Goal: Task Accomplishment & Management: Manage account settings

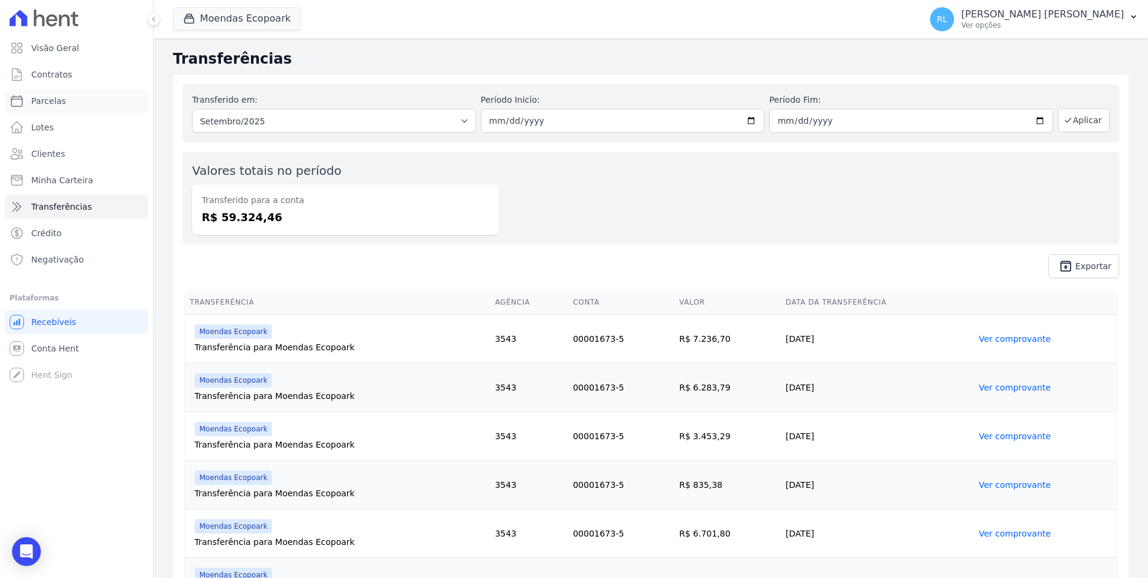
click at [60, 101] on span "Parcelas" at bounding box center [48, 101] width 35 height 12
select select
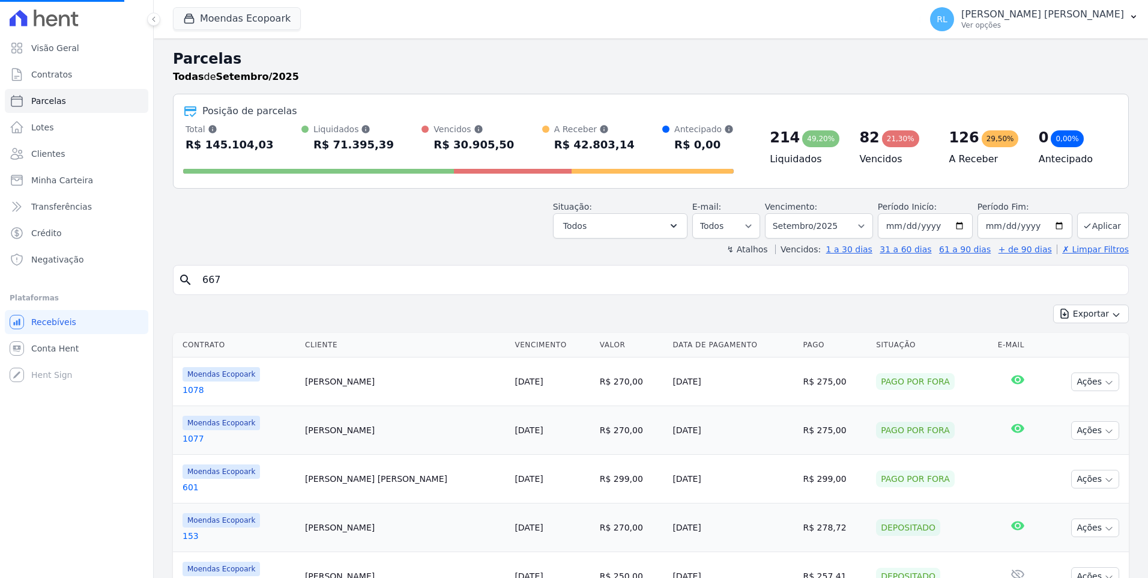
drag, startPoint x: 283, startPoint y: 274, endPoint x: 178, endPoint y: 275, distance: 105.1
click at [178, 275] on div "search 667" at bounding box center [651, 280] width 956 height 30
type input "363"
select select
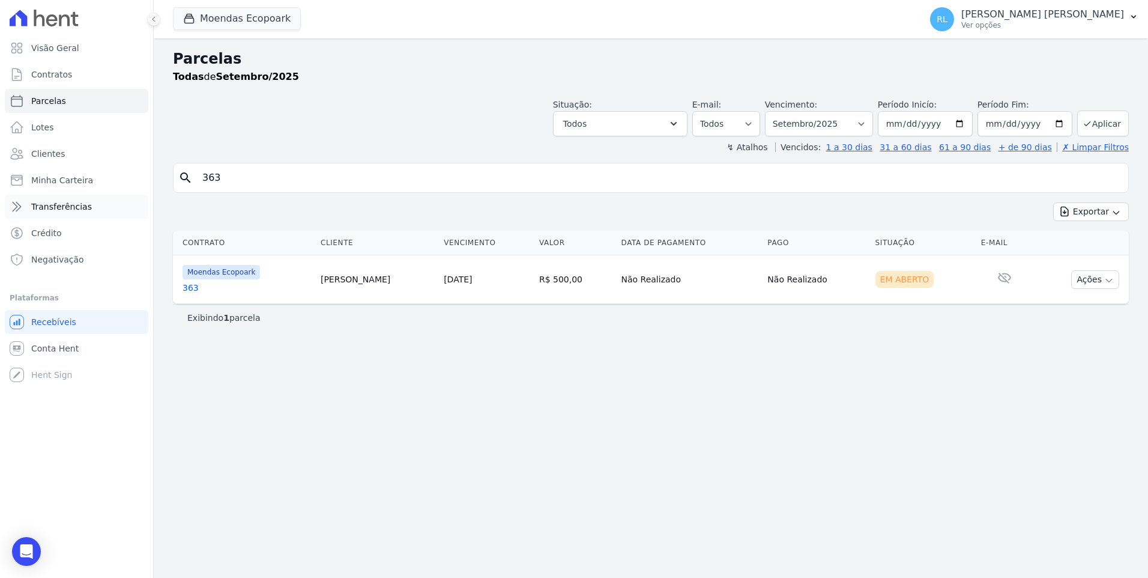
click at [77, 203] on span "Transferências" at bounding box center [61, 207] width 61 height 12
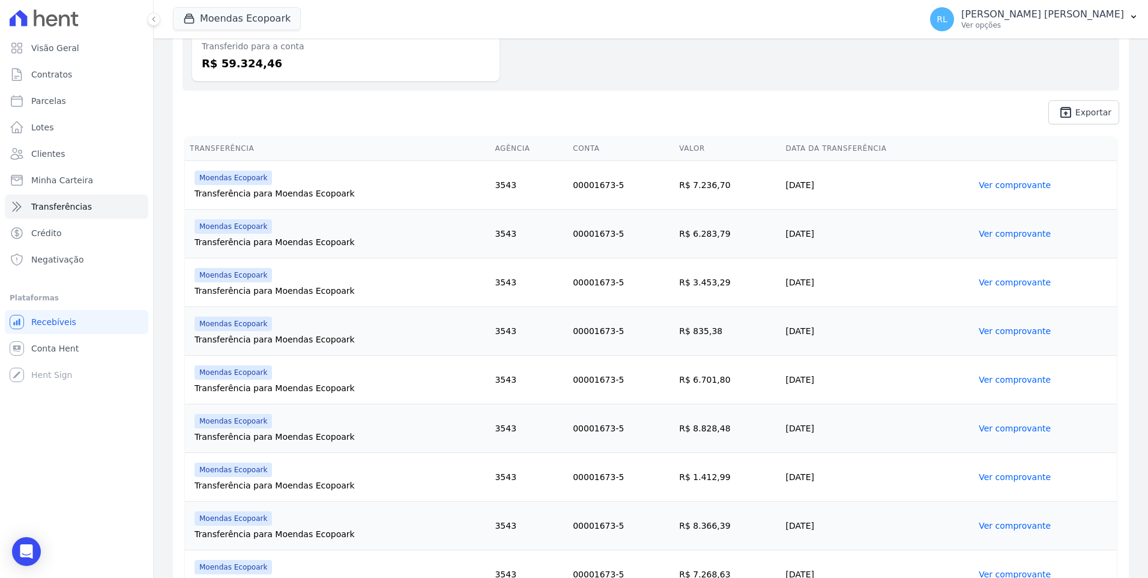
scroll to position [311, 0]
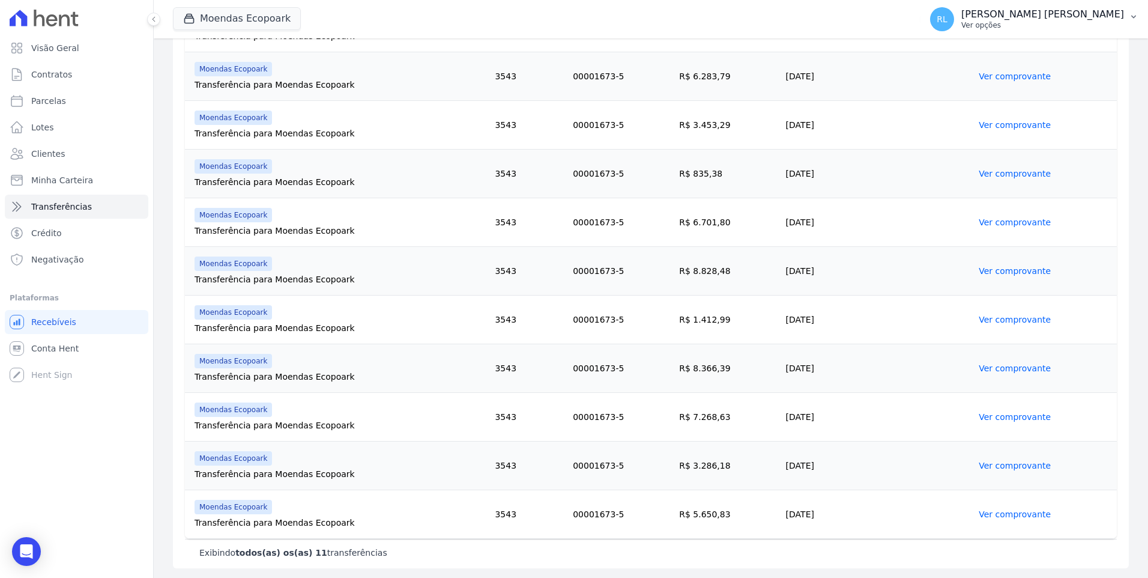
click at [1099, 19] on p "[PERSON_NAME] [PERSON_NAME]" at bounding box center [1043, 14] width 163 height 12
click at [1020, 79] on link "Faturas" at bounding box center [1072, 79] width 154 height 22
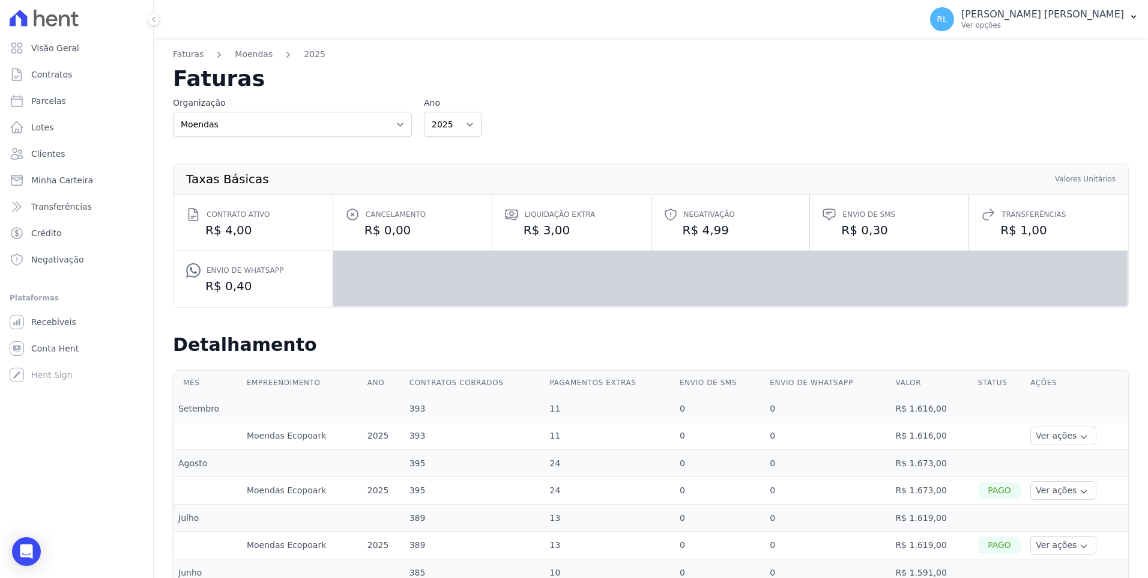
click at [1079, 488] on icon "button" at bounding box center [1084, 492] width 10 height 10
click at [1066, 511] on link "Ver detalhes" at bounding box center [1080, 508] width 89 height 13
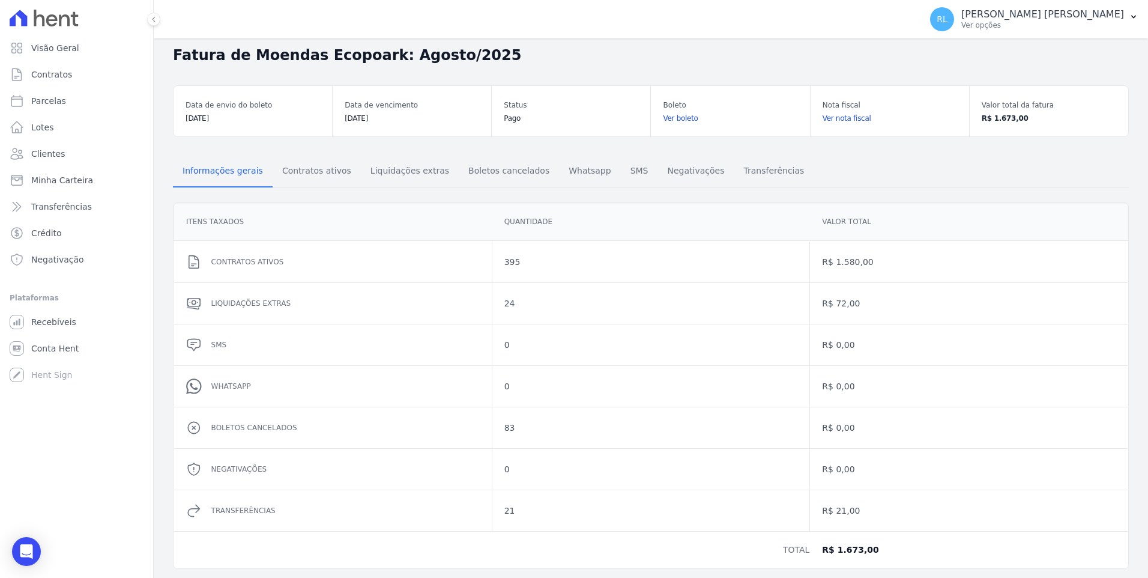
scroll to position [43, 0]
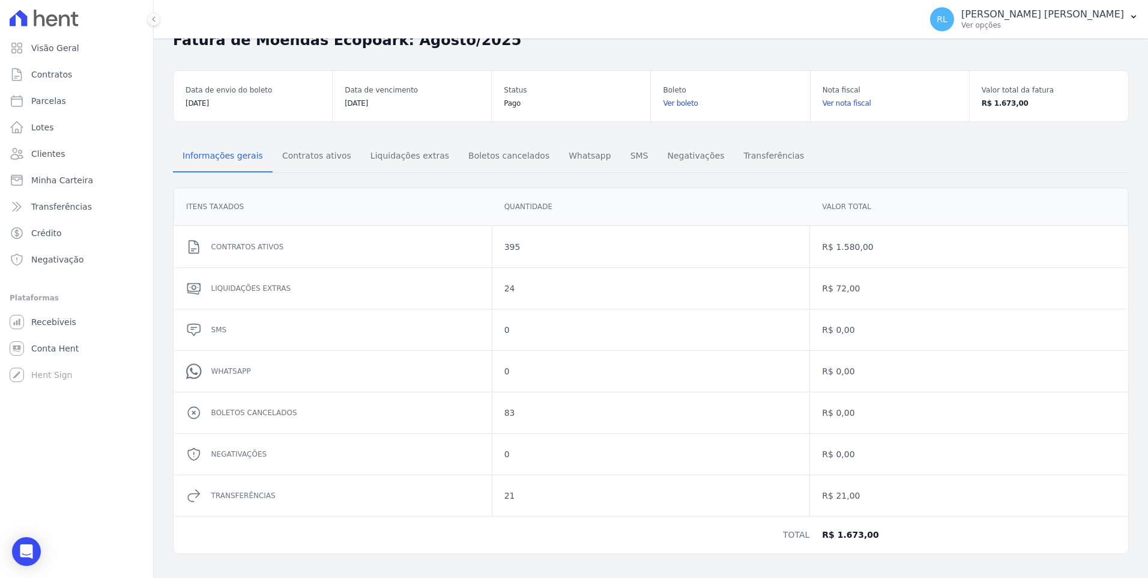
click at [675, 101] on link "Ver boleto" at bounding box center [730, 103] width 135 height 12
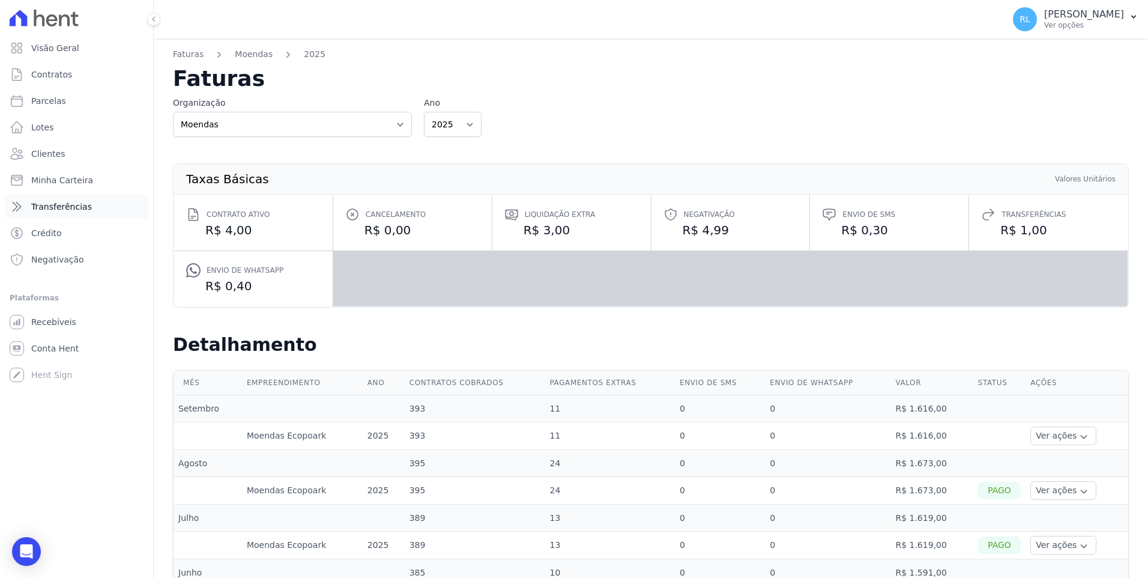
click at [65, 211] on span "Transferências" at bounding box center [61, 207] width 61 height 12
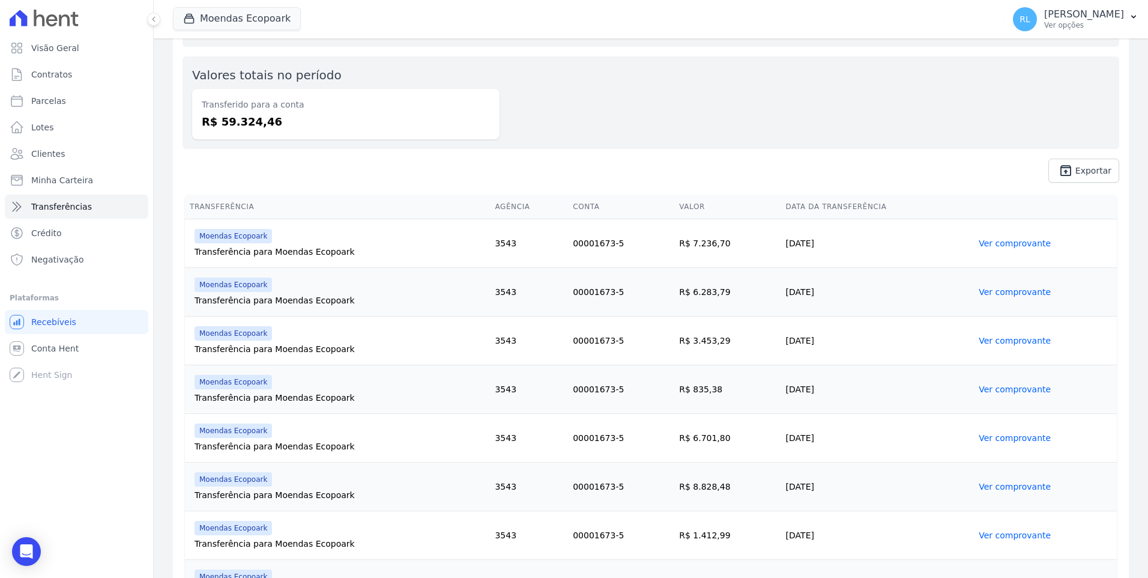
scroll to position [311, 0]
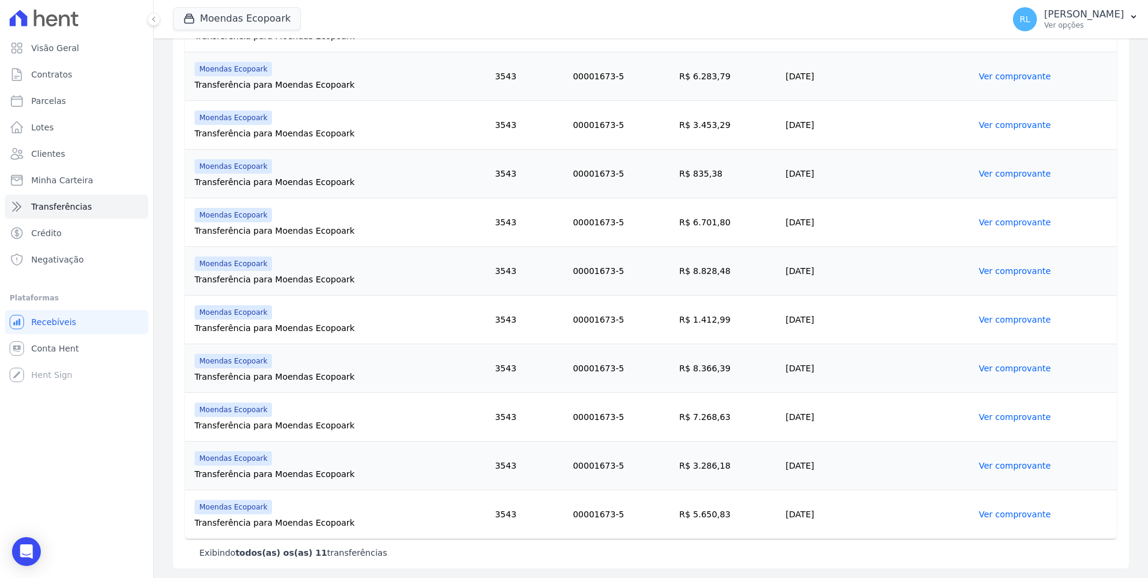
click at [999, 510] on link "Ver comprovante" at bounding box center [1015, 514] width 72 height 10
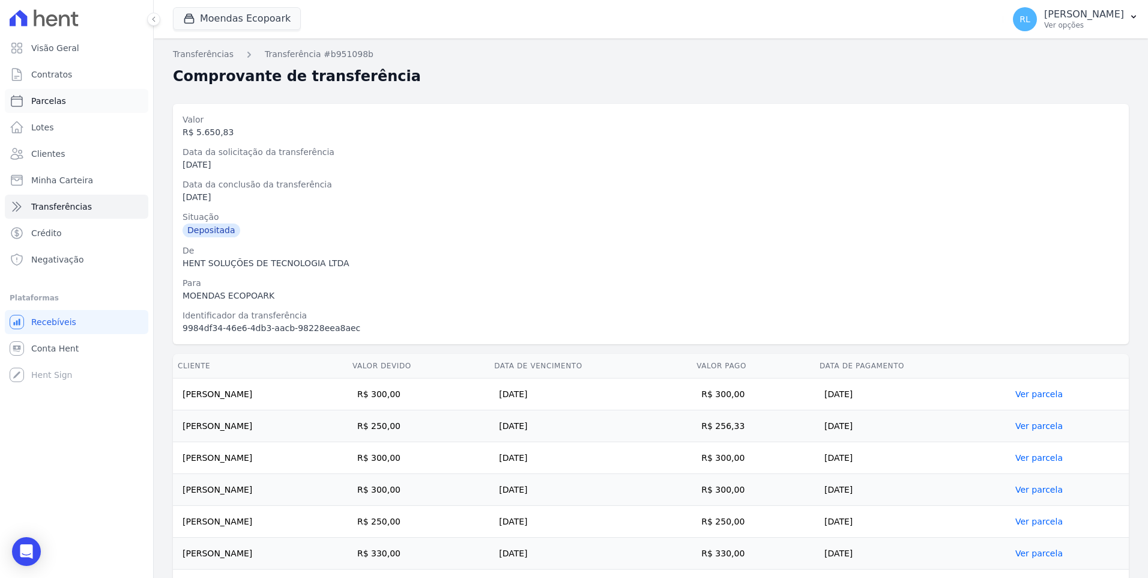
click at [63, 93] on link "Parcelas" at bounding box center [77, 101] width 144 height 24
select select
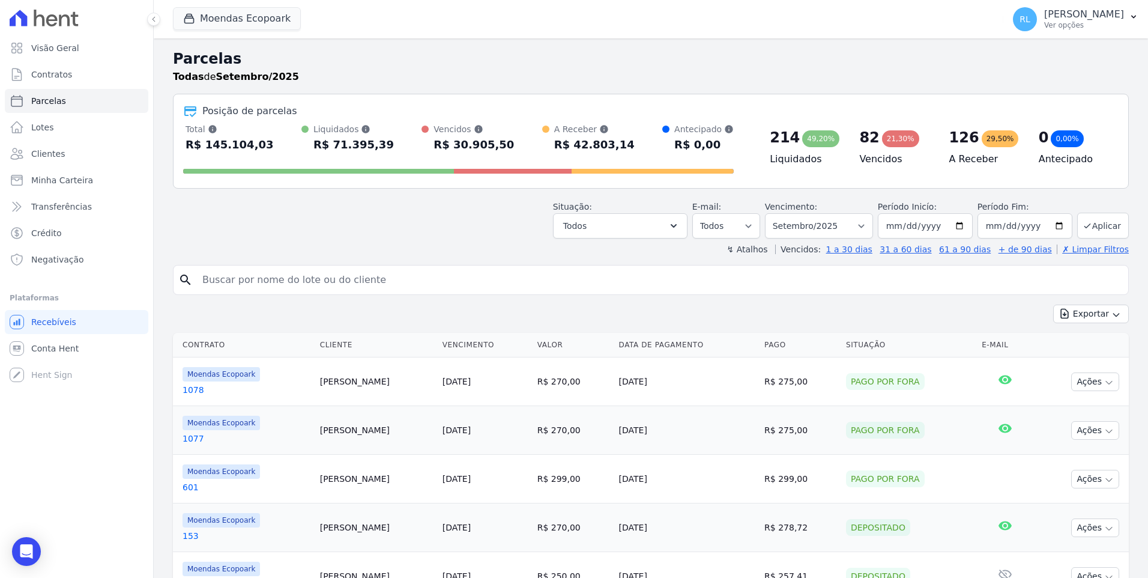
click at [304, 286] on input "search" at bounding box center [659, 280] width 929 height 24
type input "nelma"
select select
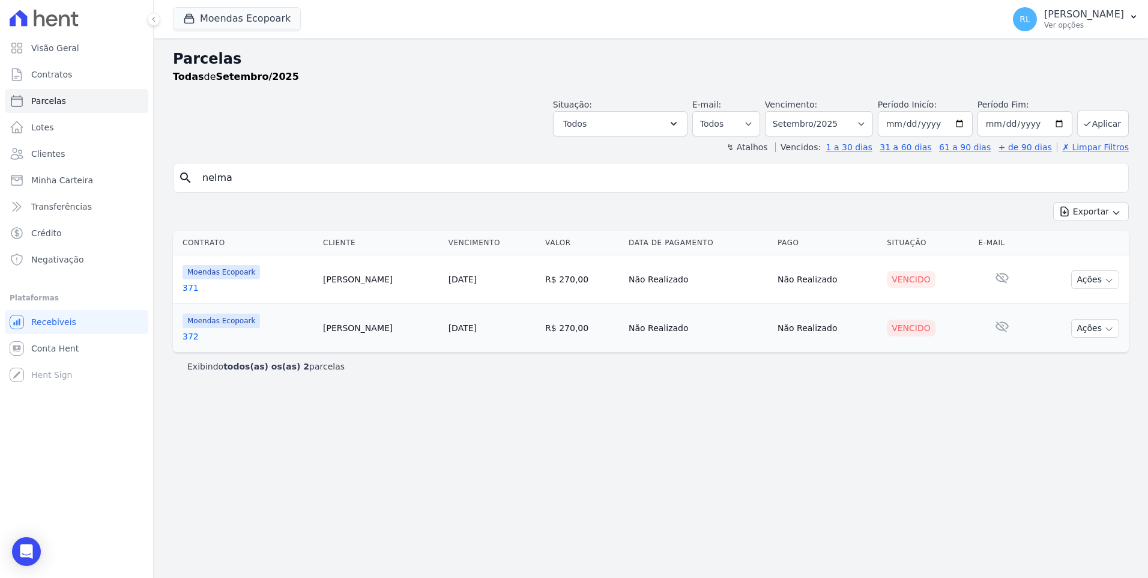
click at [196, 284] on link "371" at bounding box center [248, 288] width 131 height 12
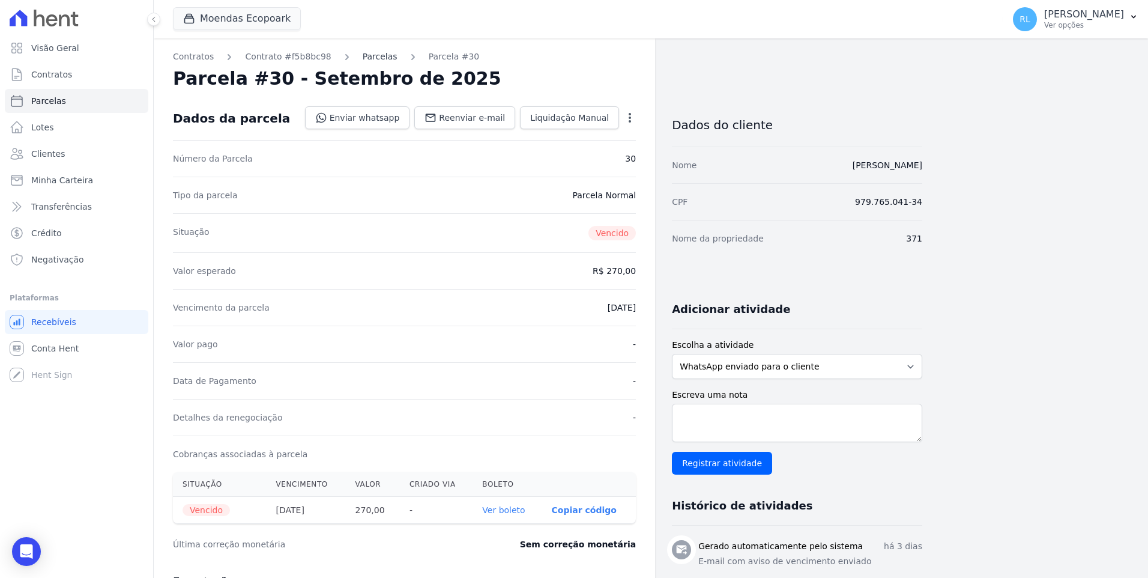
click at [365, 56] on link "Parcelas" at bounding box center [380, 56] width 35 height 13
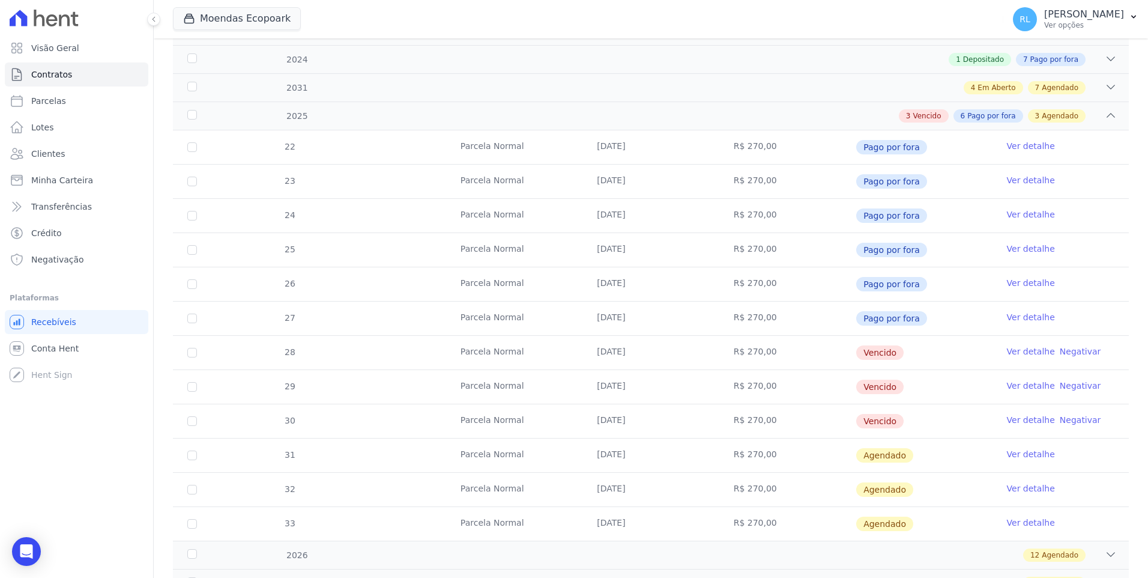
scroll to position [240, 0]
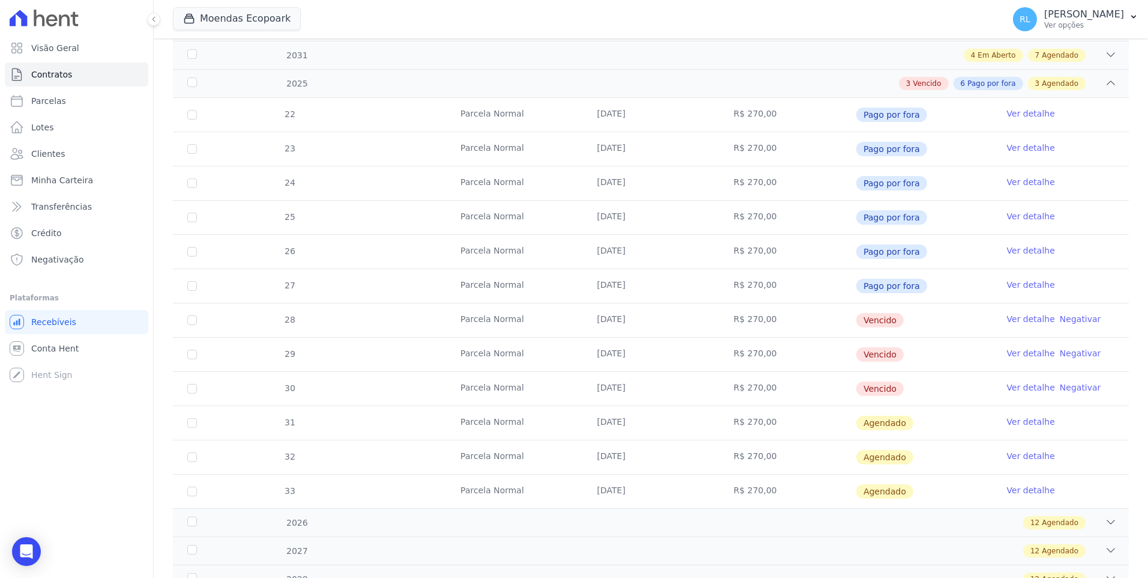
click at [1012, 319] on link "Ver detalhe" at bounding box center [1031, 319] width 48 height 12
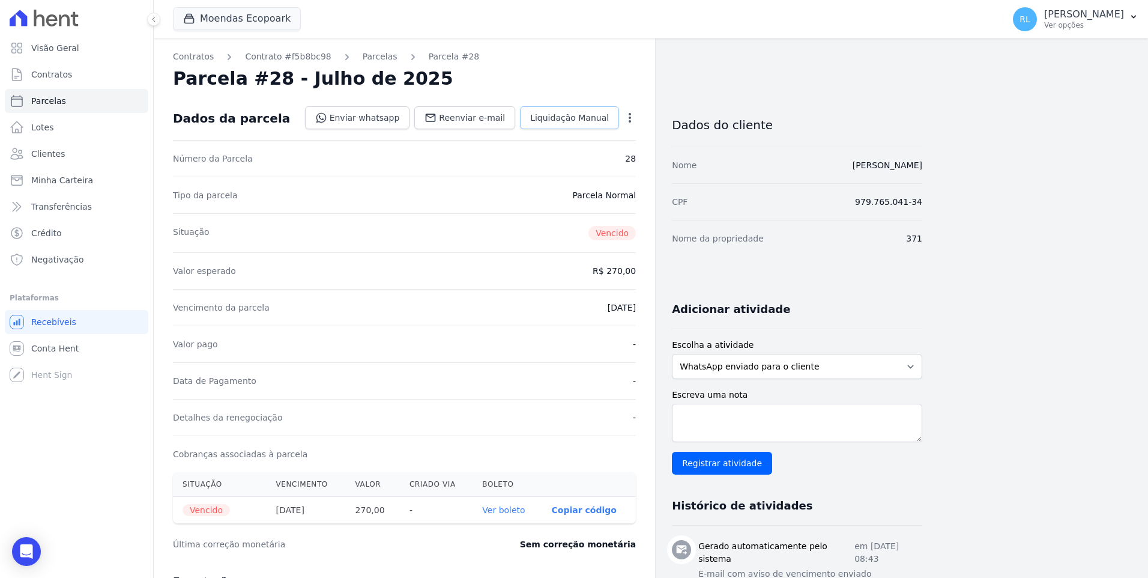
click at [557, 122] on span "Liquidação Manual" at bounding box center [569, 118] width 79 height 12
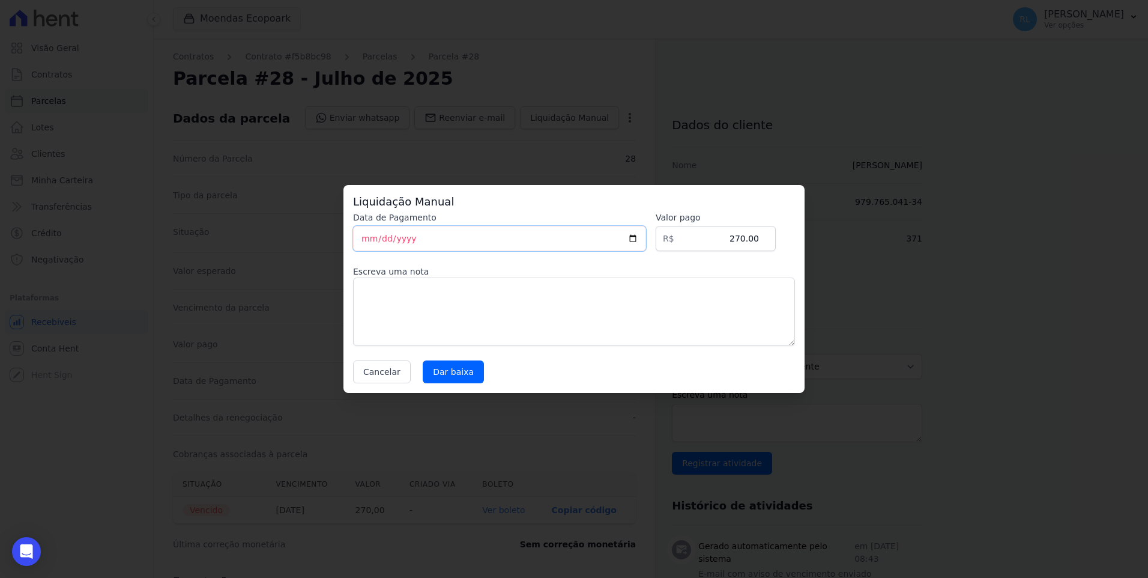
click at [369, 243] on input "[DATE]" at bounding box center [499, 238] width 293 height 25
type input "2025-09-12"
click at [393, 302] on textarea at bounding box center [574, 312] width 442 height 68
type textarea "pix"
click at [441, 368] on input "Dar baixa" at bounding box center [453, 371] width 61 height 23
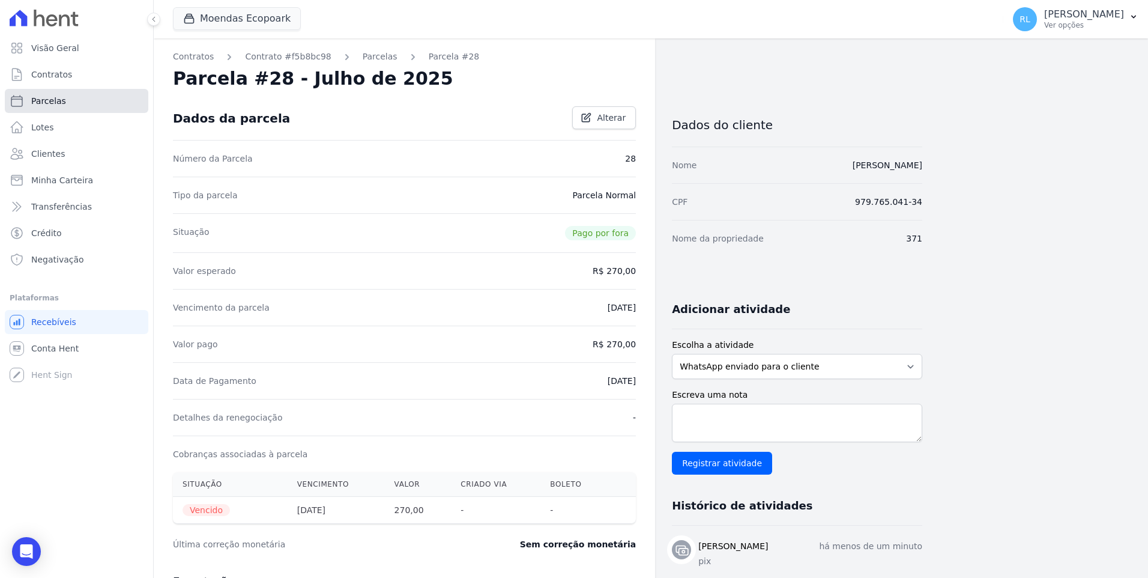
click at [52, 98] on span "Parcelas" at bounding box center [48, 101] width 35 height 12
select select
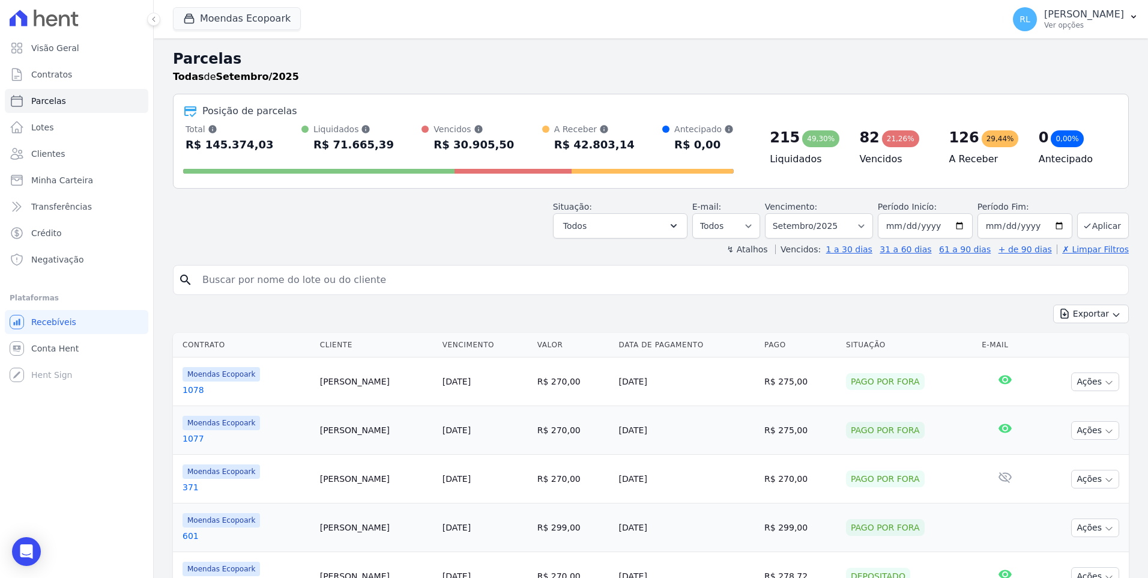
click at [336, 281] on input "search" at bounding box center [659, 280] width 929 height 24
type input "372"
select select
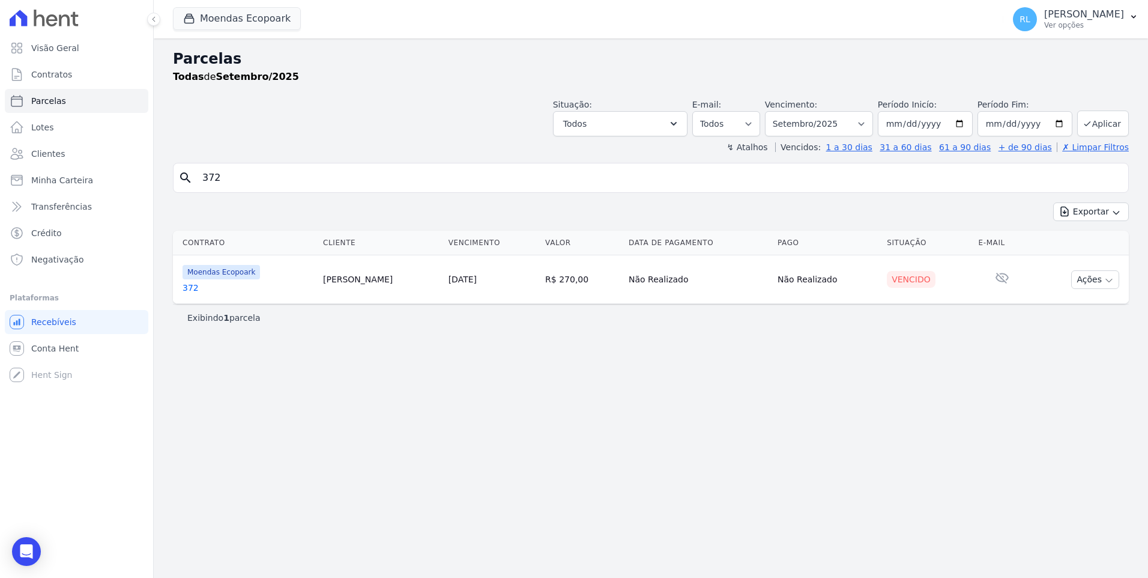
click at [183, 290] on link "372" at bounding box center [248, 288] width 131 height 12
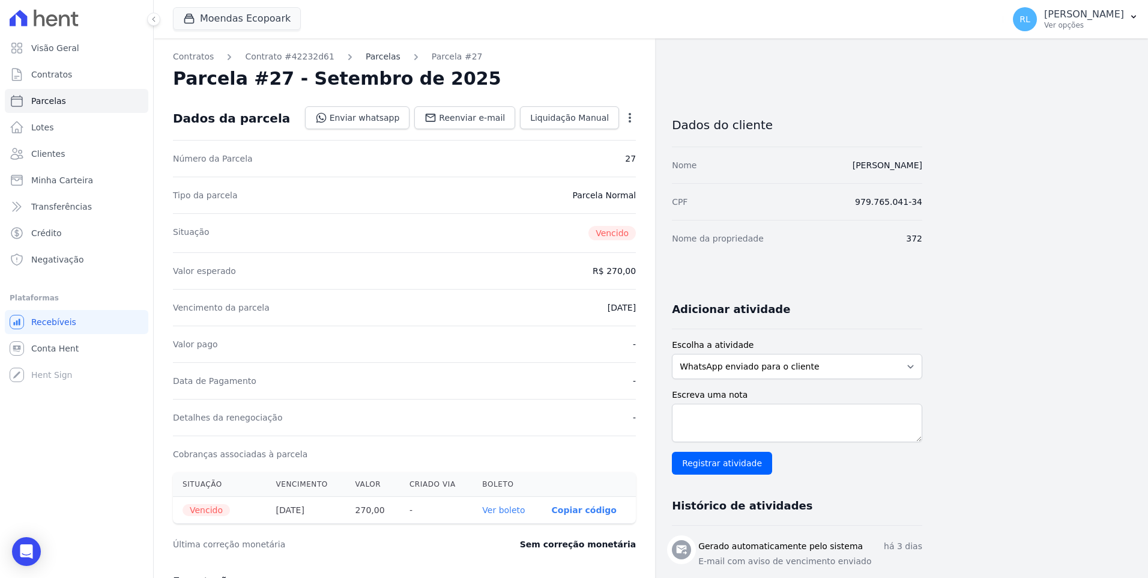
click at [366, 58] on link "Parcelas" at bounding box center [383, 56] width 35 height 13
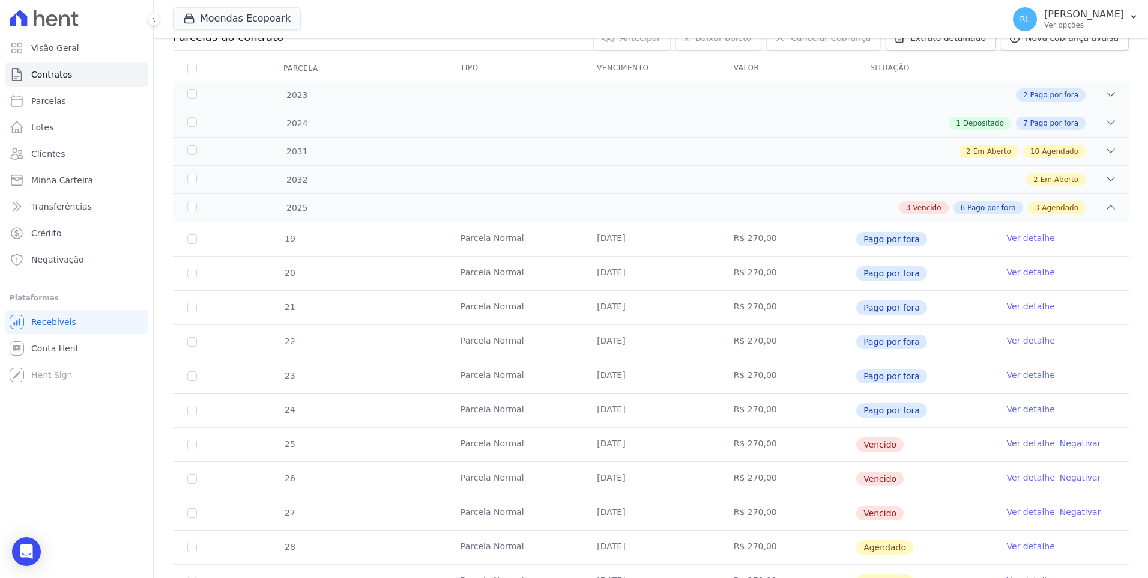
scroll to position [360, 0]
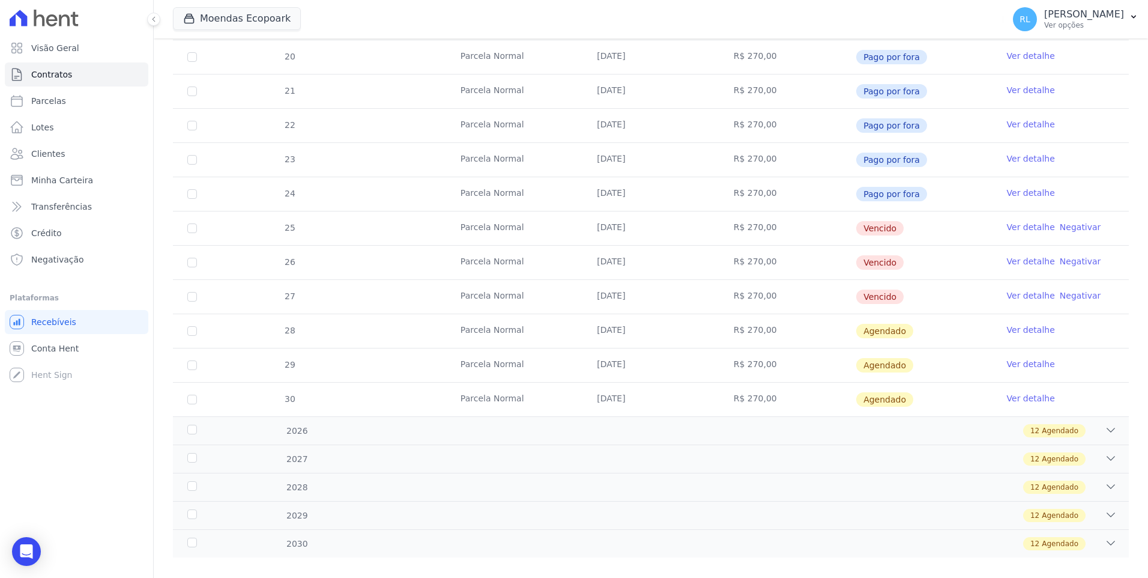
click at [1008, 222] on link "Ver detalhe" at bounding box center [1031, 227] width 48 height 12
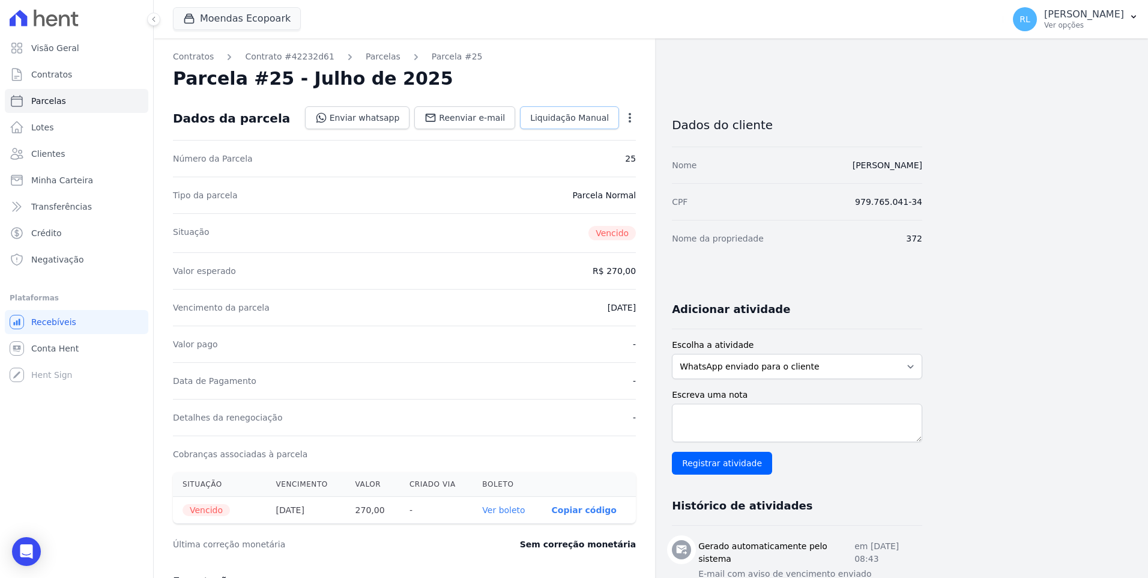
click at [560, 129] on link "Liquidação Manual" at bounding box center [569, 117] width 99 height 23
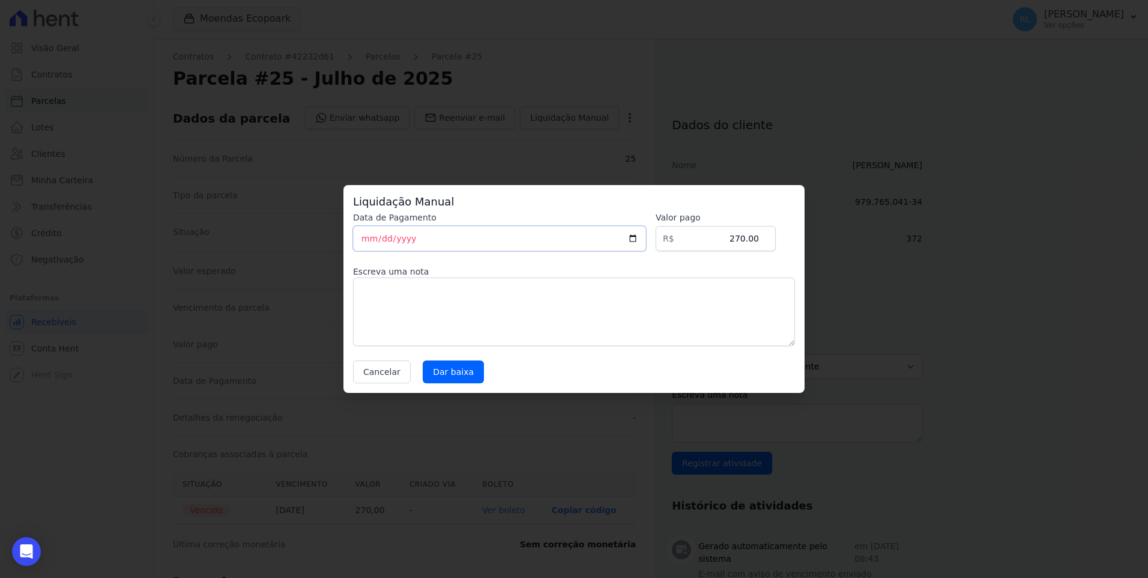
click at [371, 243] on input "[DATE]" at bounding box center [499, 238] width 293 height 25
type input "2025-09-12"
click at [403, 291] on textarea at bounding box center [574, 312] width 442 height 68
type textarea "pix"
click at [473, 378] on input "Dar baixa" at bounding box center [453, 371] width 61 height 23
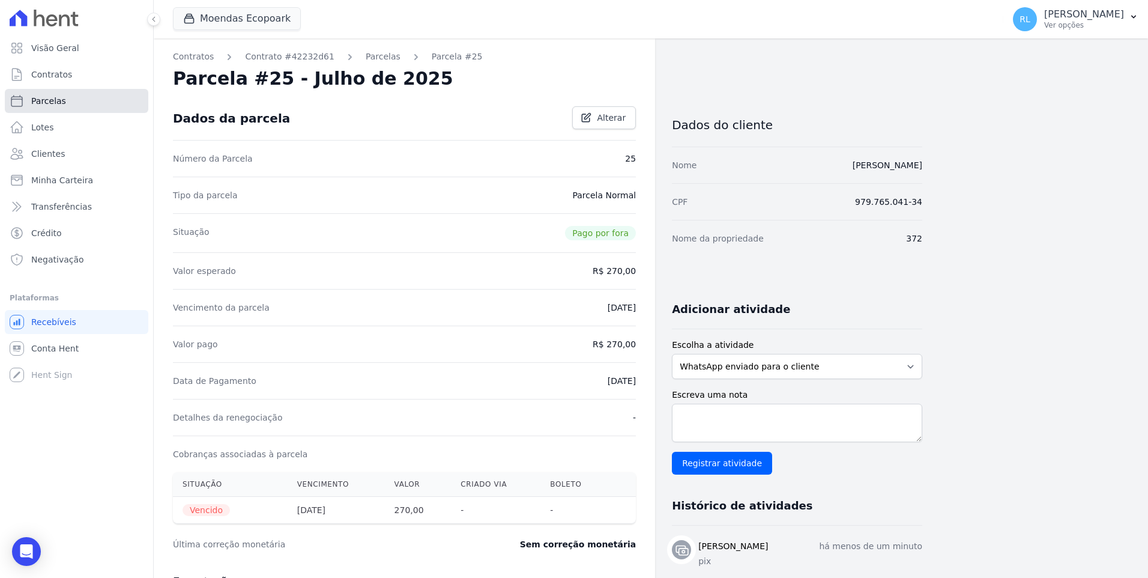
click at [79, 97] on link "Parcelas" at bounding box center [77, 101] width 144 height 24
select select
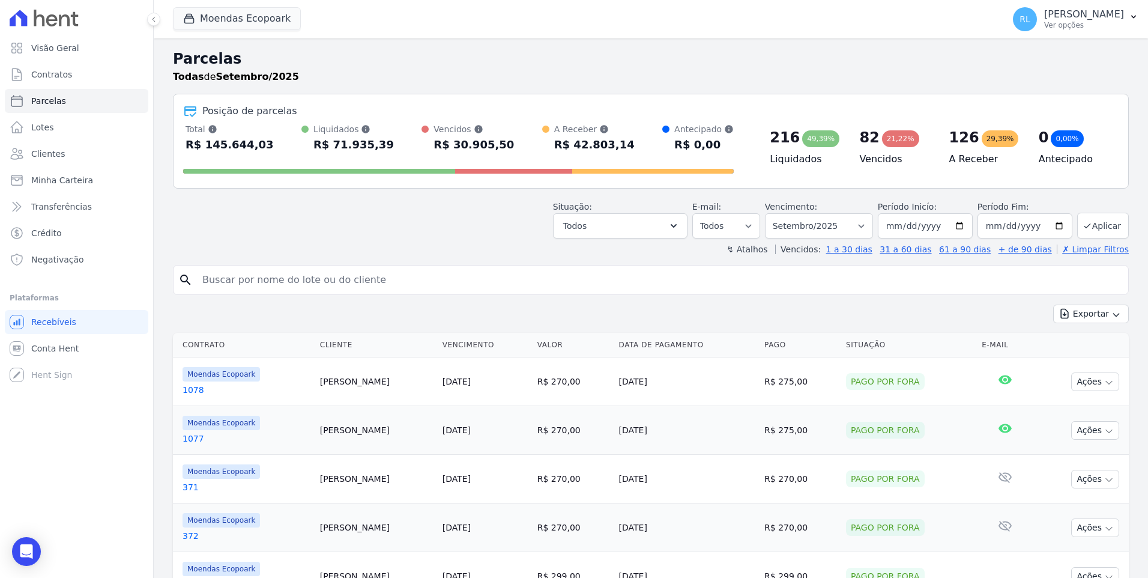
click at [290, 276] on input "search" at bounding box center [659, 280] width 929 height 24
type input "176"
select select
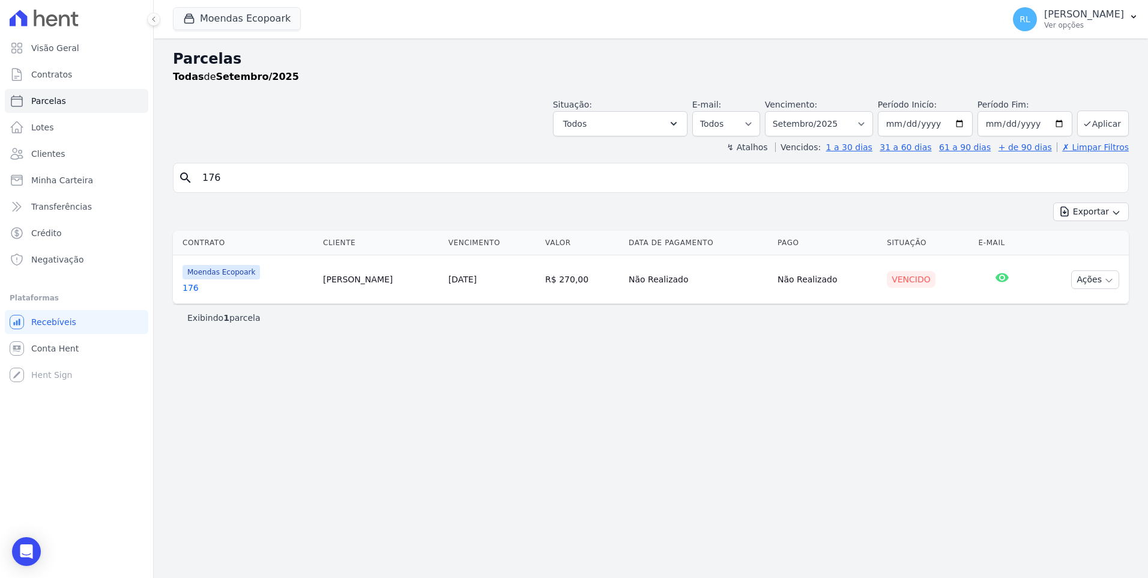
click at [198, 290] on link "176" at bounding box center [248, 288] width 131 height 12
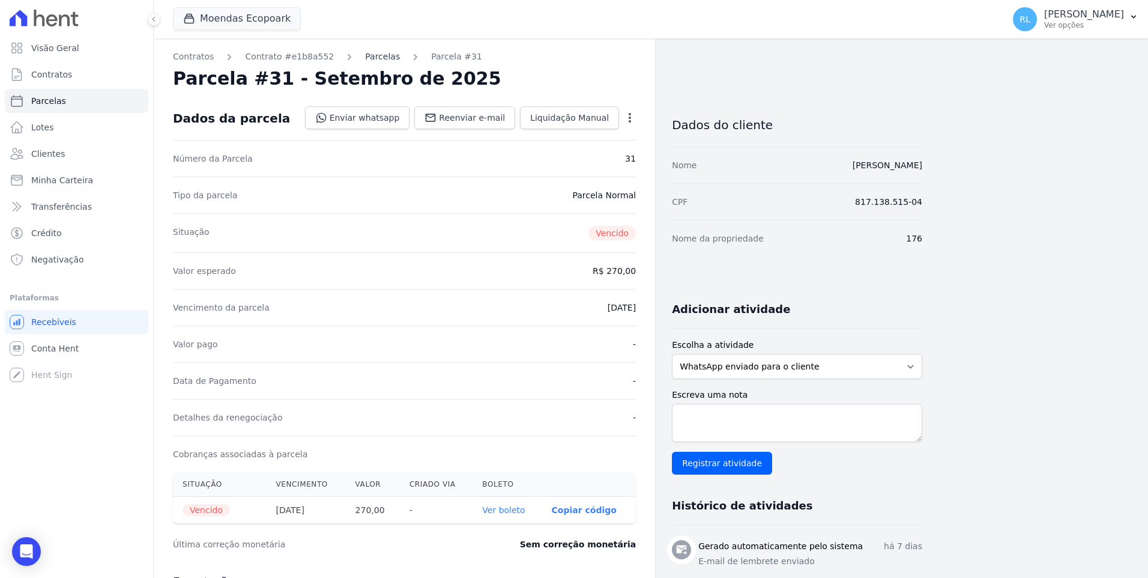
click at [368, 57] on link "Parcelas" at bounding box center [382, 56] width 35 height 13
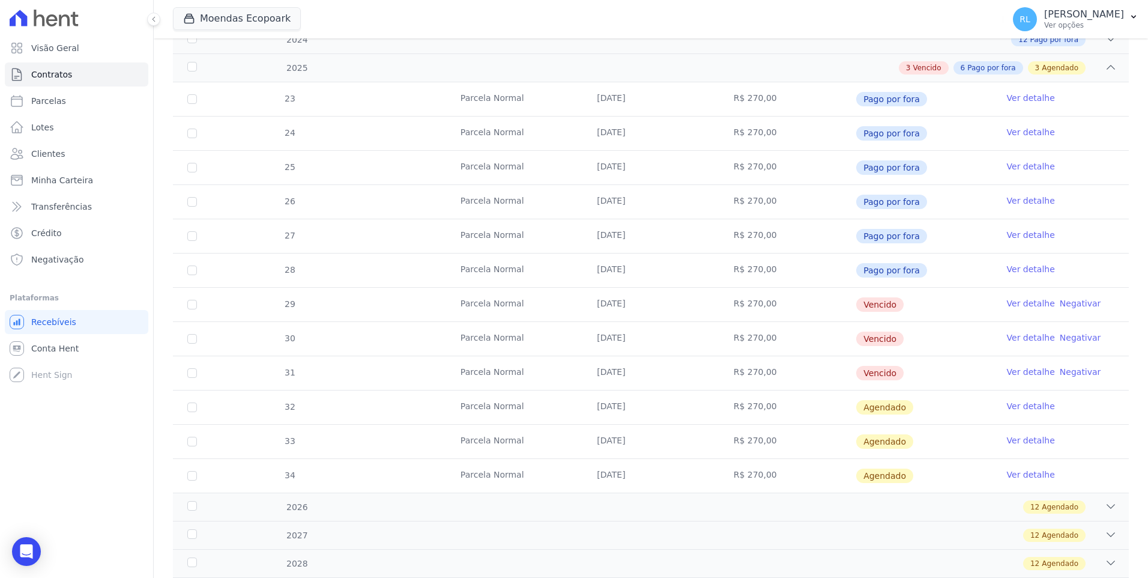
scroll to position [240, 0]
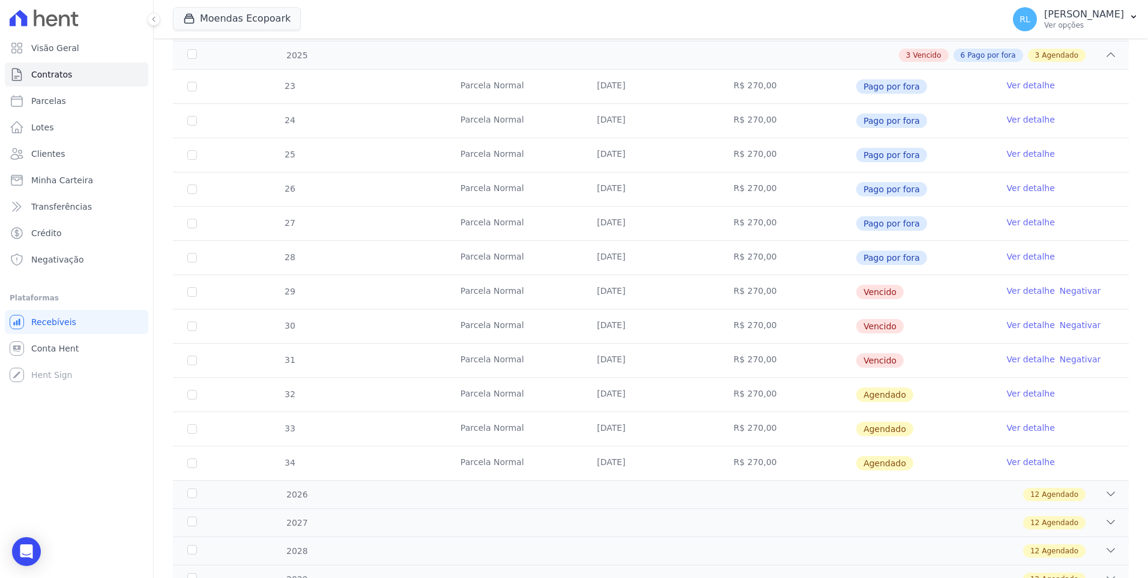
click at [1020, 292] on link "Ver detalhe" at bounding box center [1031, 291] width 48 height 12
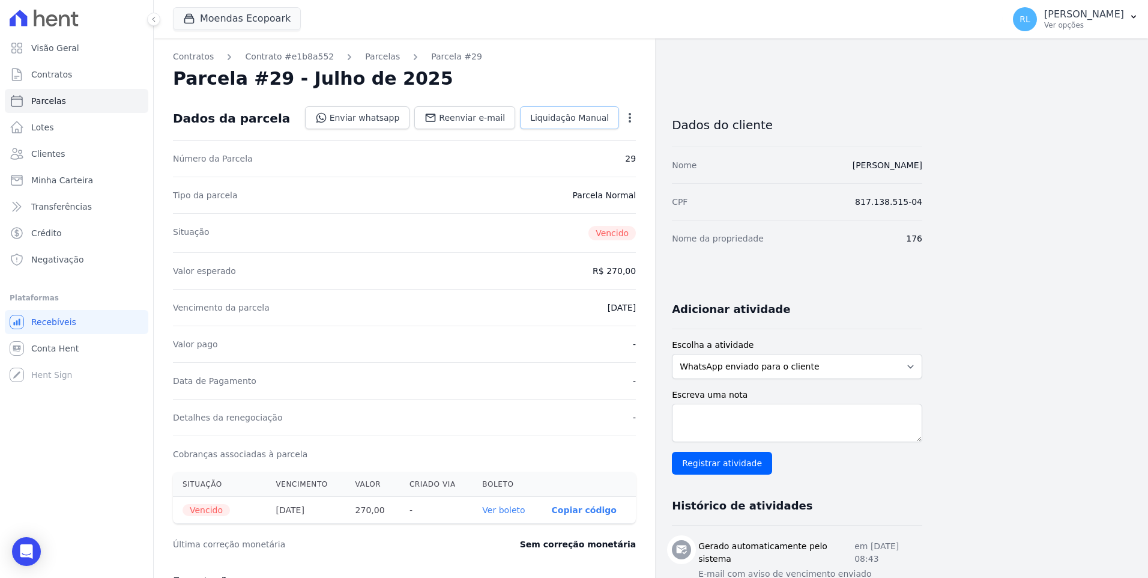
click at [594, 115] on span "Liquidação Manual" at bounding box center [569, 118] width 79 height 12
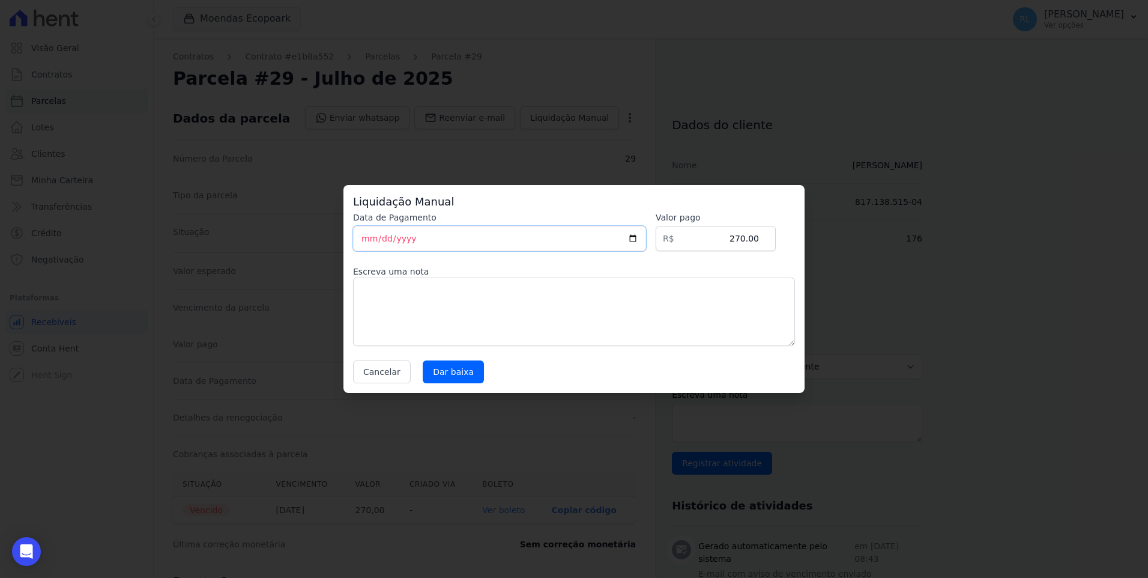
click at [365, 239] on input "[DATE]" at bounding box center [499, 238] width 293 height 25
type input "2025-09-12"
click at [385, 283] on textarea at bounding box center [574, 312] width 442 height 68
type textarea "pix"
click at [449, 369] on input "Dar baixa" at bounding box center [453, 371] width 61 height 23
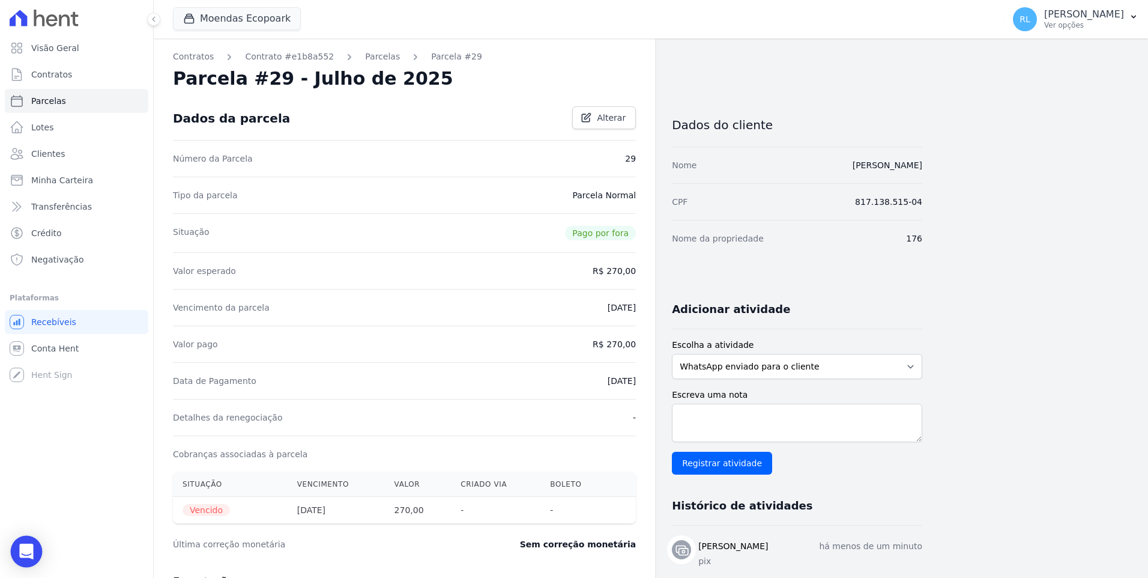
click at [20, 550] on icon "Open Intercom Messenger" at bounding box center [27, 552] width 16 height 16
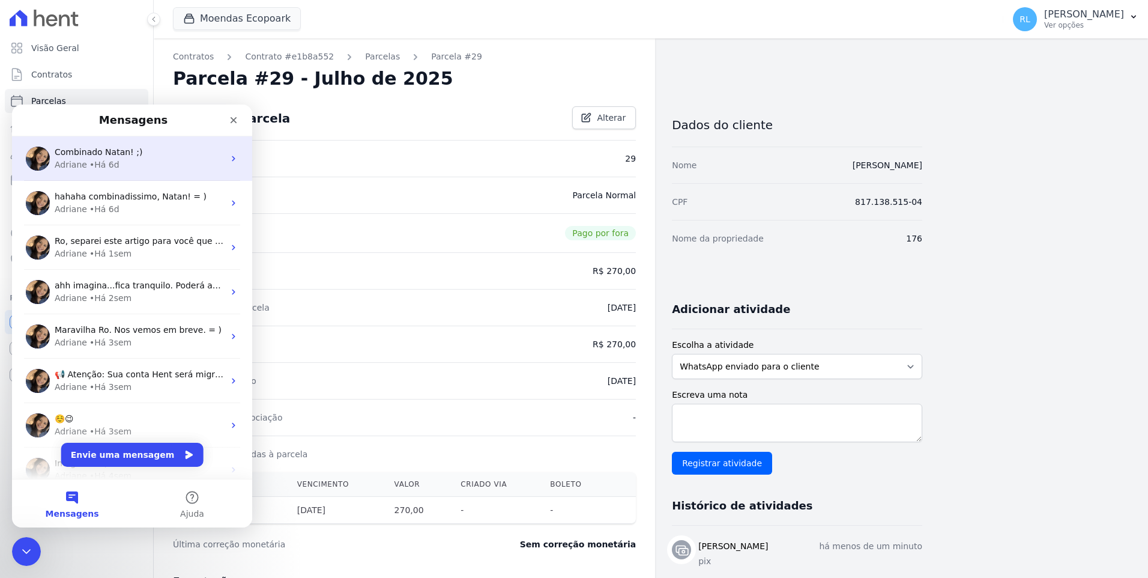
click at [114, 161] on div "Adriane • Há 6d" at bounding box center [139, 165] width 169 height 13
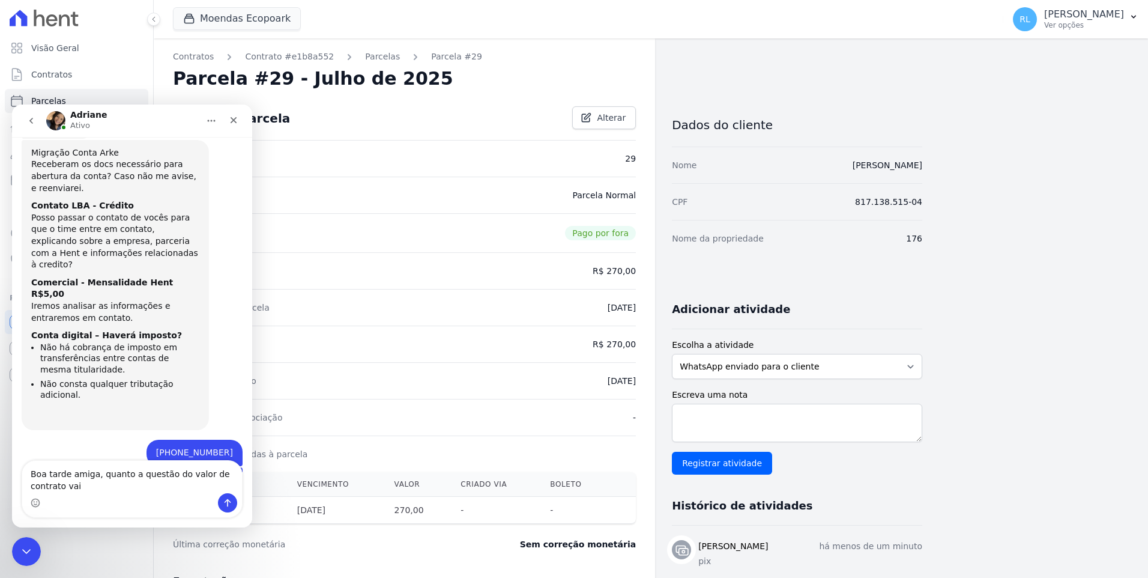
scroll to position [475, 0]
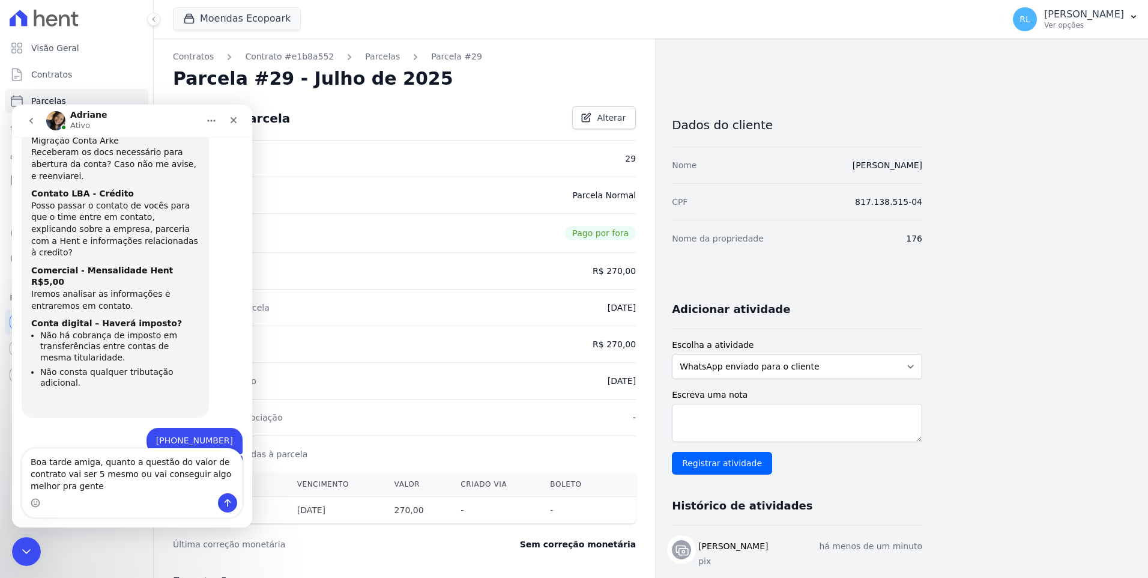
type textarea "Boa tarde amiga, quanto a questão do valor de contrato vai ser 5 mesmo ou vai c…"
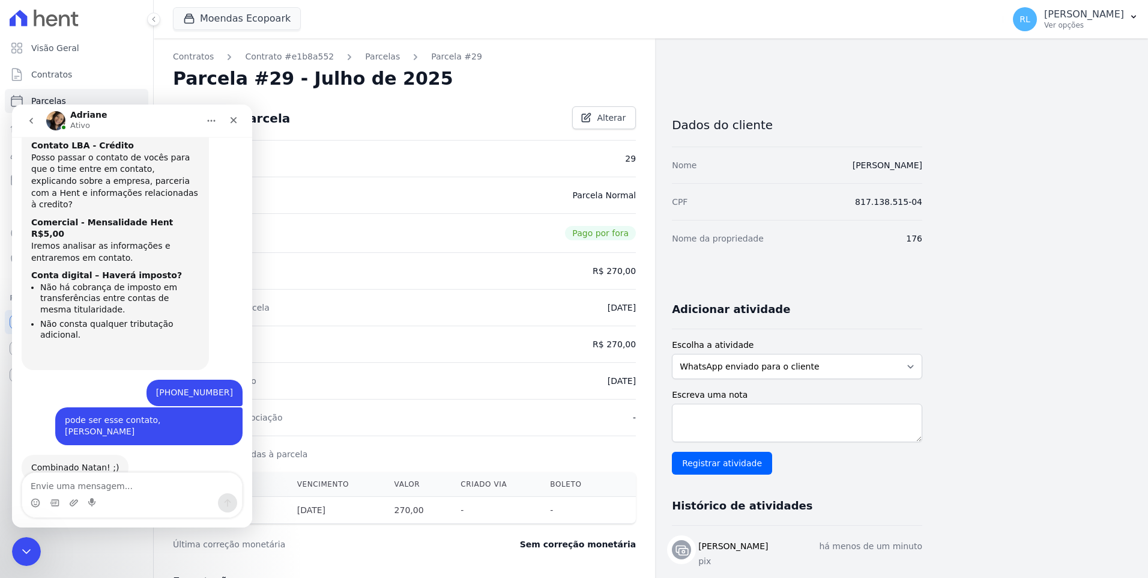
scroll to position [554, 0]
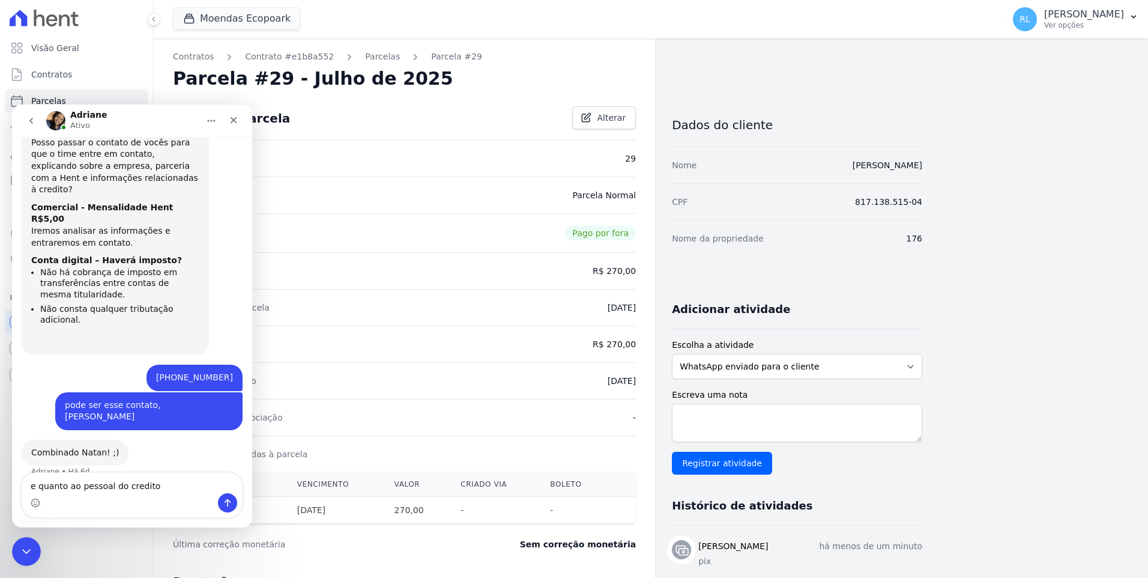
type textarea "e quanto ao pessoal do credito"
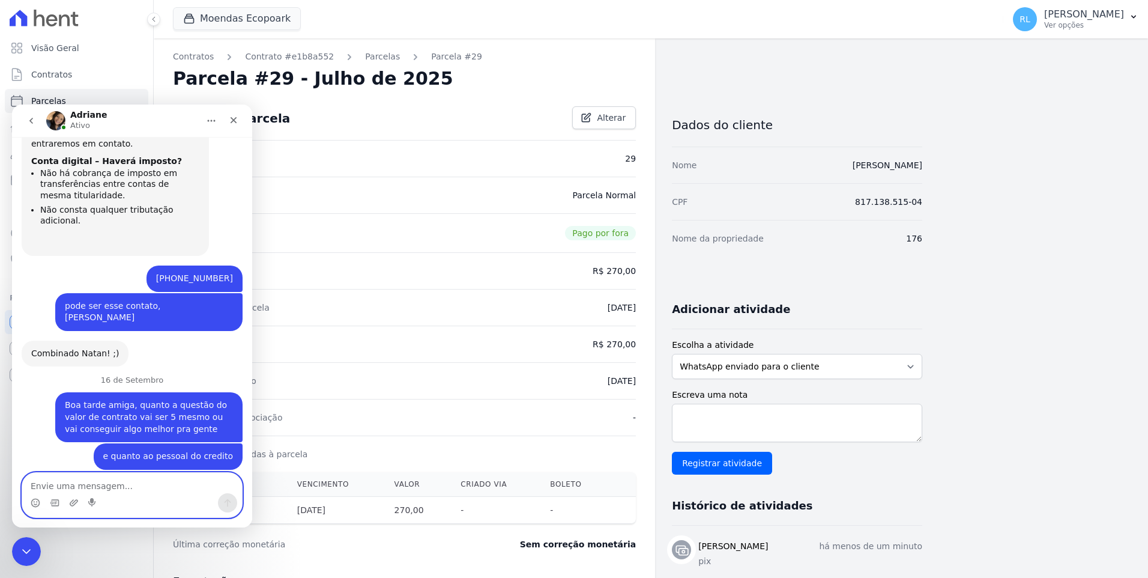
scroll to position [671, 0]
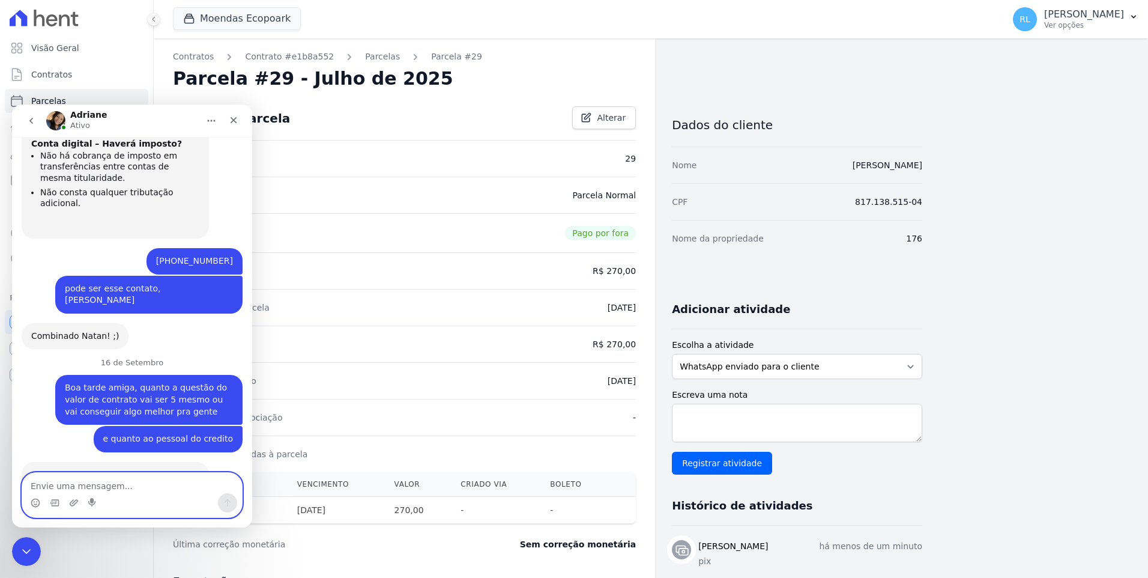
click at [149, 481] on textarea "Envie uma mensagem..." at bounding box center [132, 483] width 220 height 20
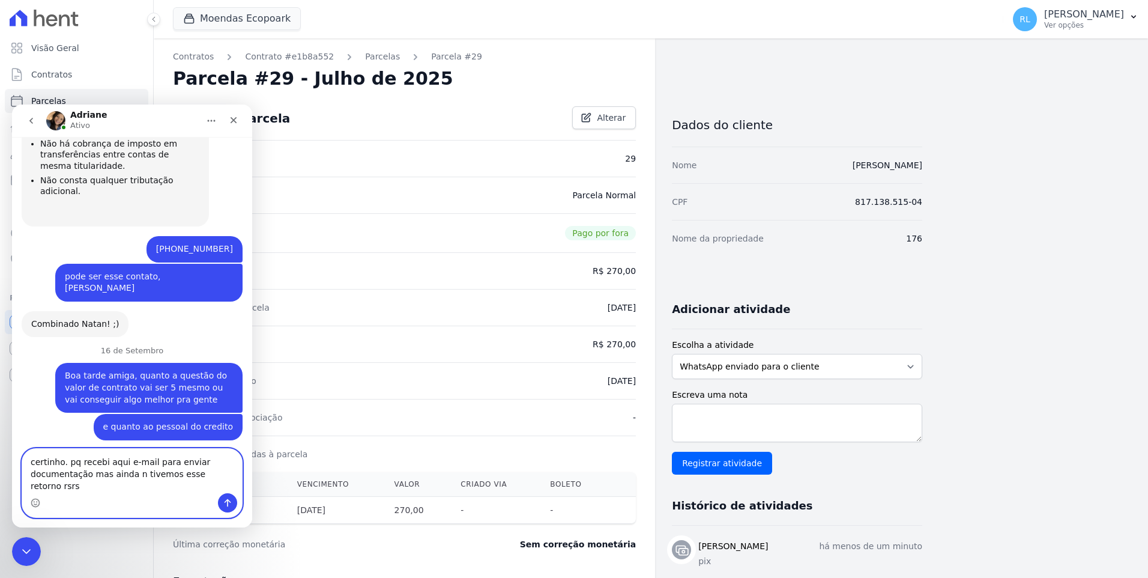
type textarea "certinho. pq recebi aqui e-mail para enviar documentação mas ainda n tivemos es…"
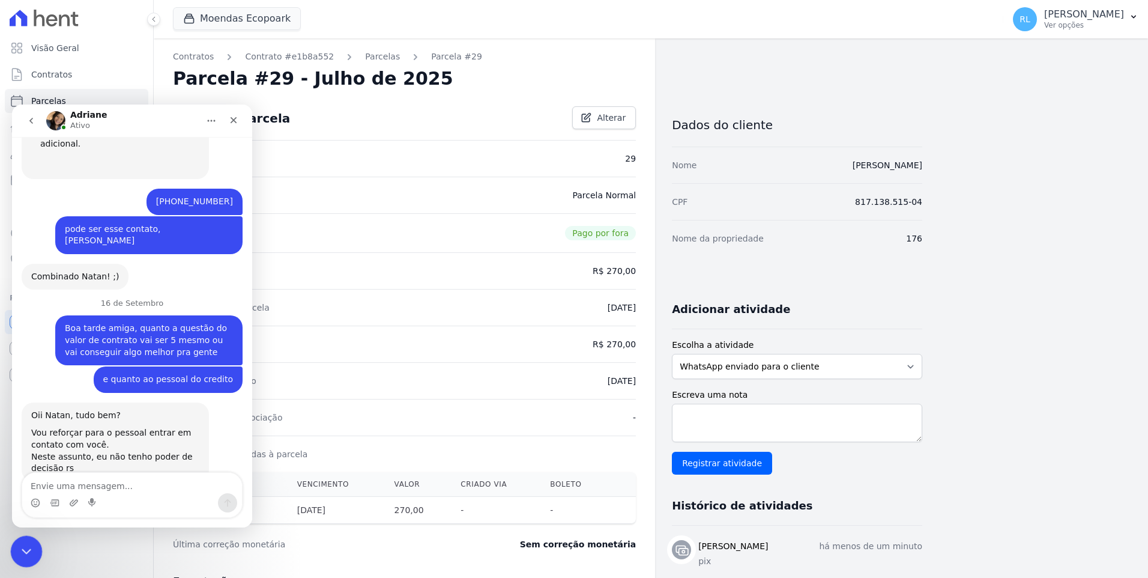
click at [18, 555] on icon "Encerramento do Messenger da Intercom" at bounding box center [24, 549] width 14 height 14
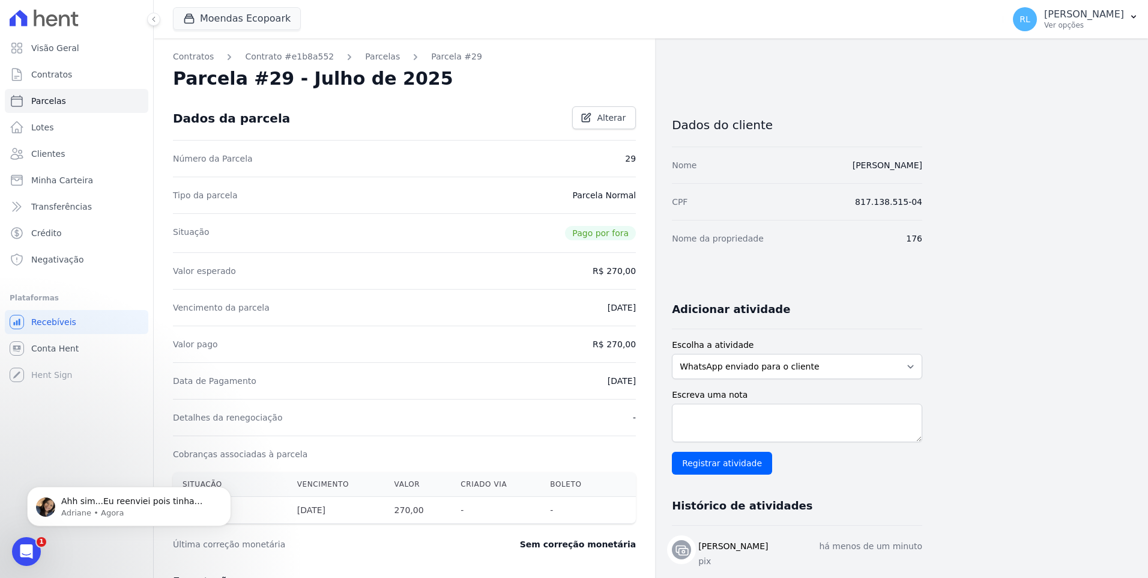
scroll to position [801, 0]
click at [121, 514] on p "Adriane • Agora" at bounding box center [138, 513] width 155 height 11
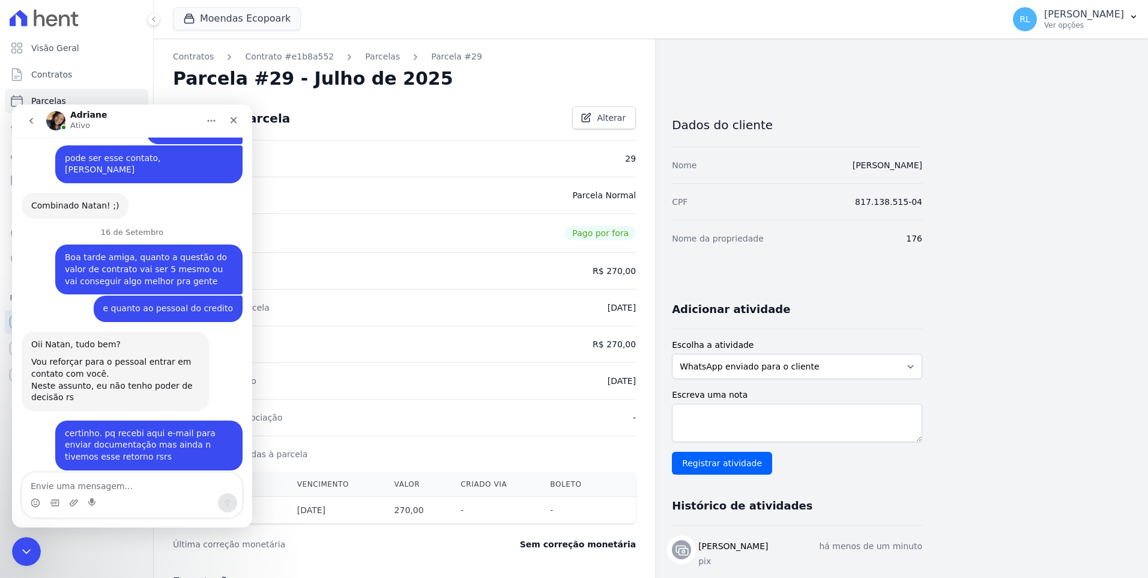
scroll to position [821, 0]
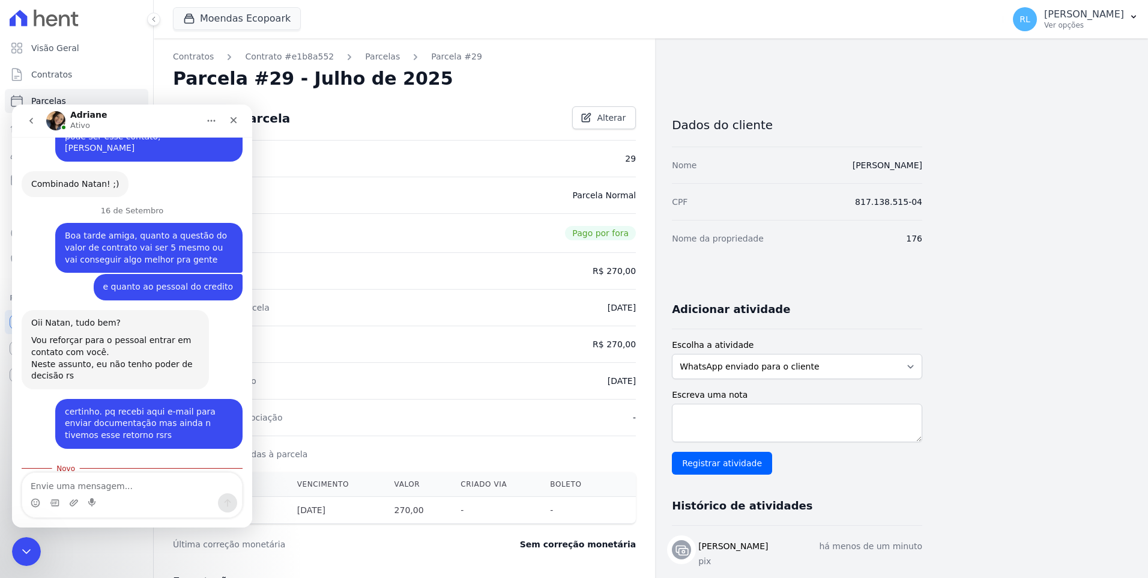
click at [135, 487] on textarea "Envie uma mensagem..." at bounding box center [132, 483] width 220 height 20
type textarea "top"
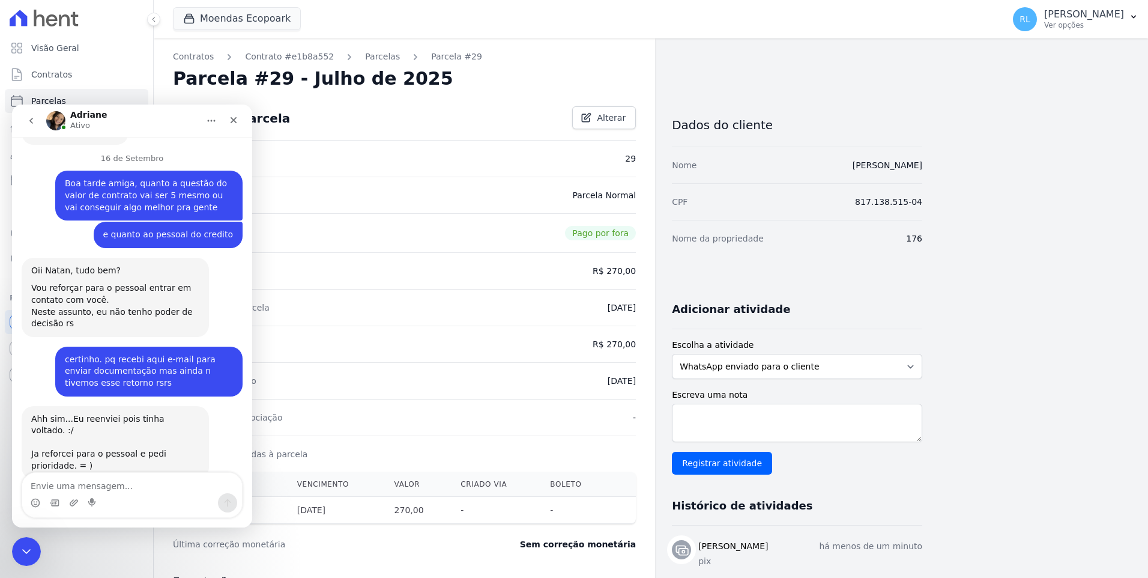
scroll to position [873, 0]
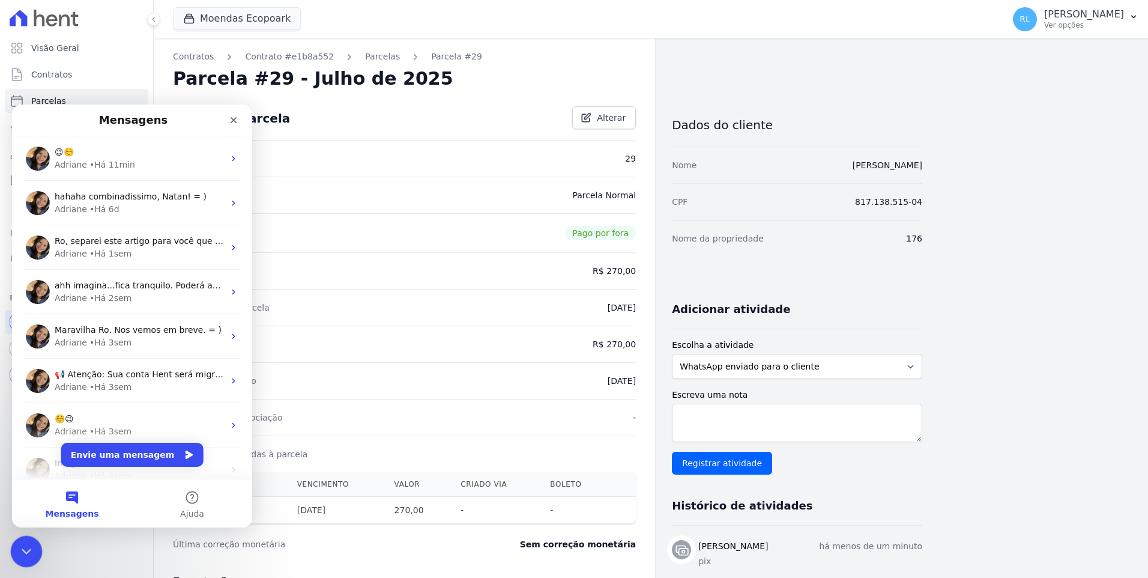
click at [20, 548] on icon "Encerramento do Messenger da Intercom" at bounding box center [24, 549] width 14 height 14
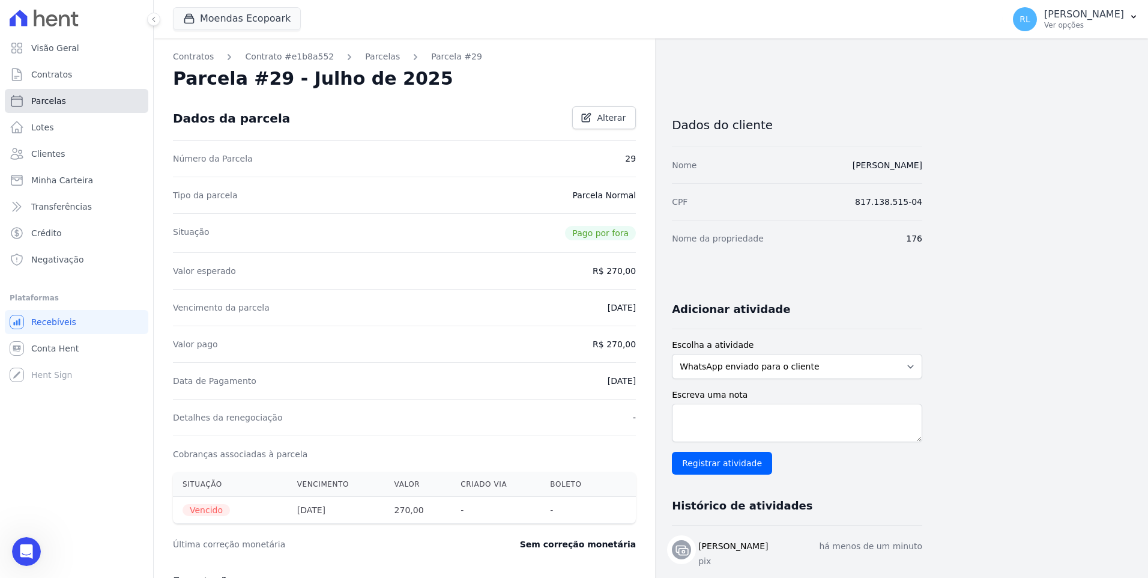
click at [64, 101] on link "Parcelas" at bounding box center [77, 101] width 144 height 24
select select
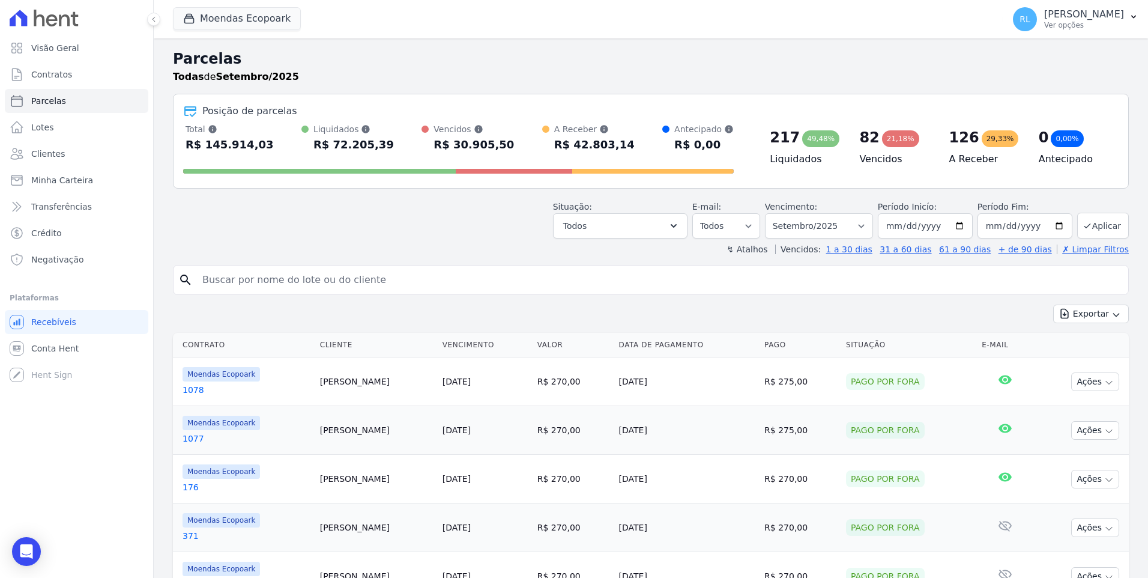
click at [314, 285] on input "search" at bounding box center [659, 280] width 929 height 24
type input "jeferson"
select select
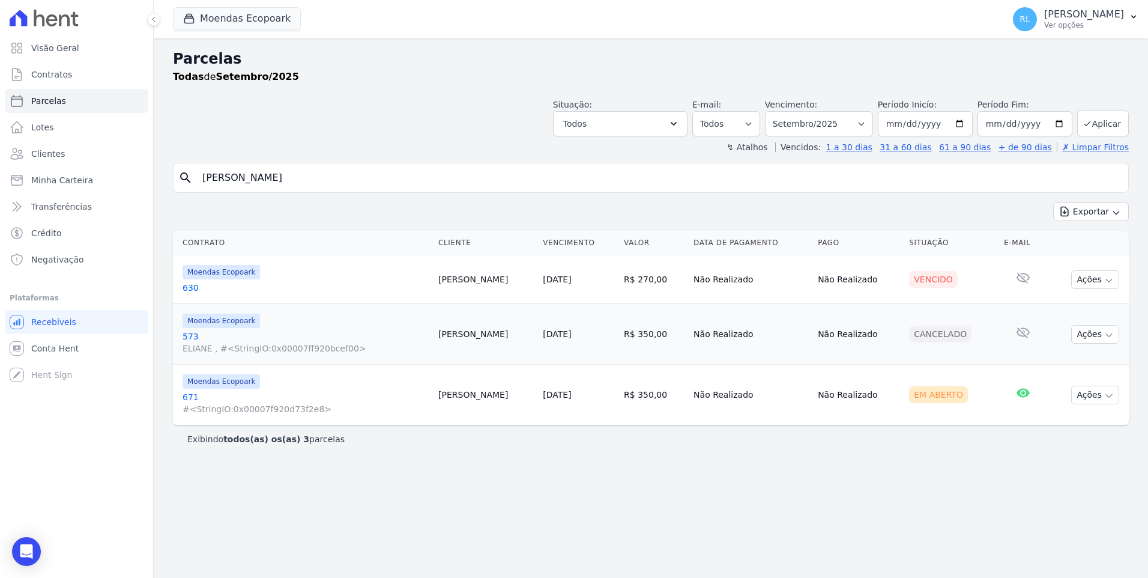
click at [193, 282] on link "630" at bounding box center [306, 288] width 246 height 12
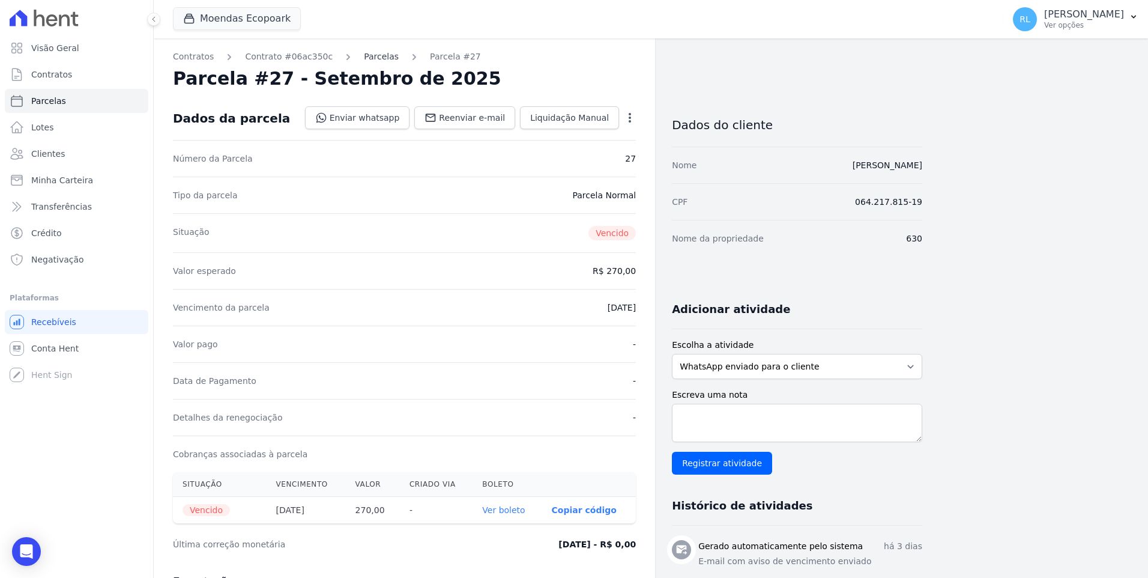
click at [365, 56] on link "Parcelas" at bounding box center [381, 56] width 35 height 13
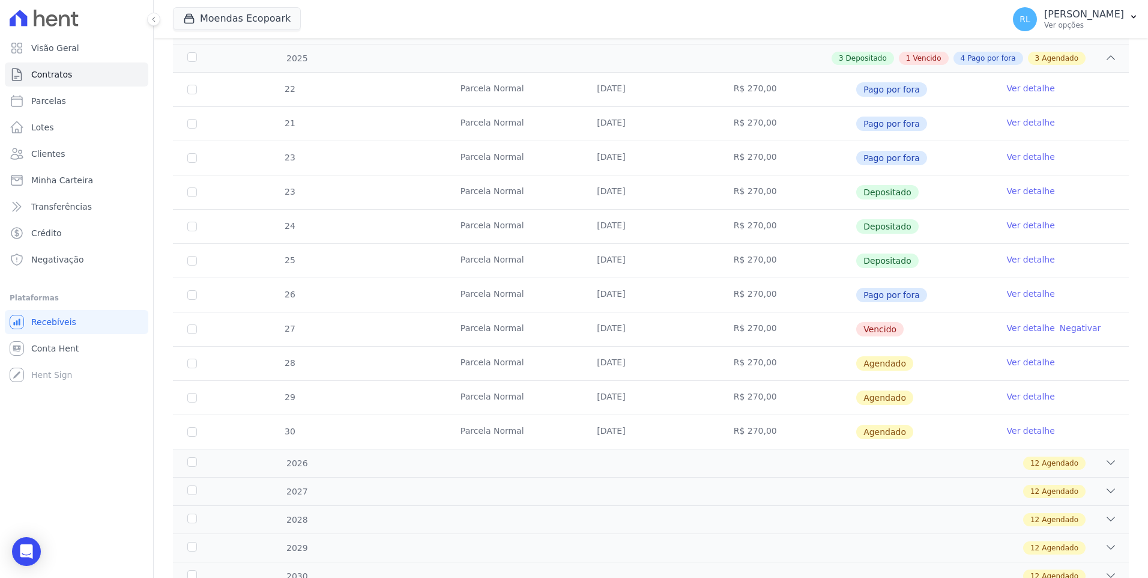
scroll to position [240, 0]
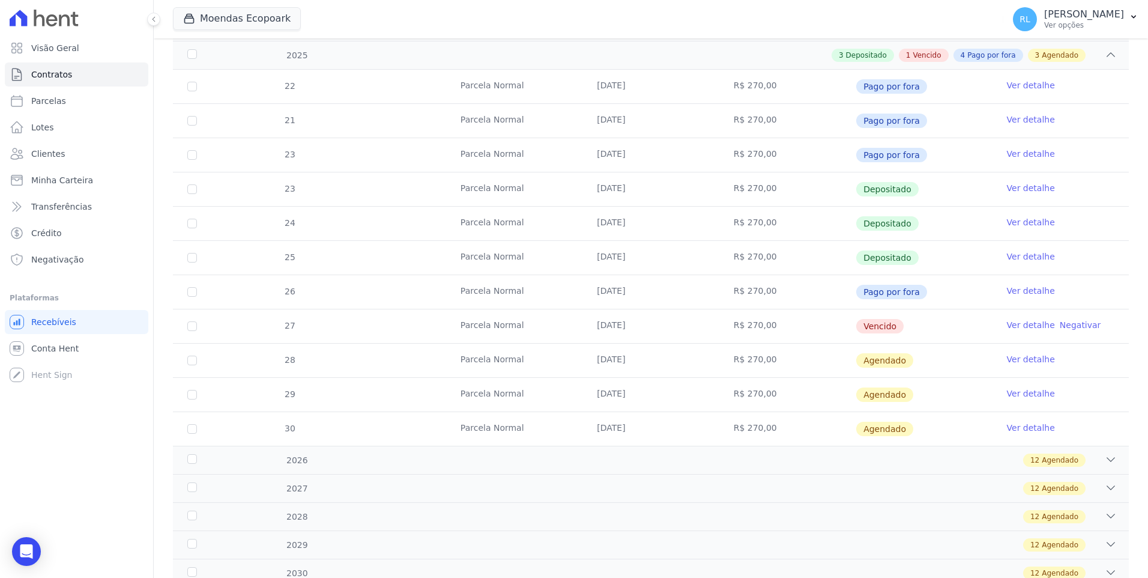
click at [1007, 324] on link "Ver detalhe" at bounding box center [1031, 325] width 48 height 12
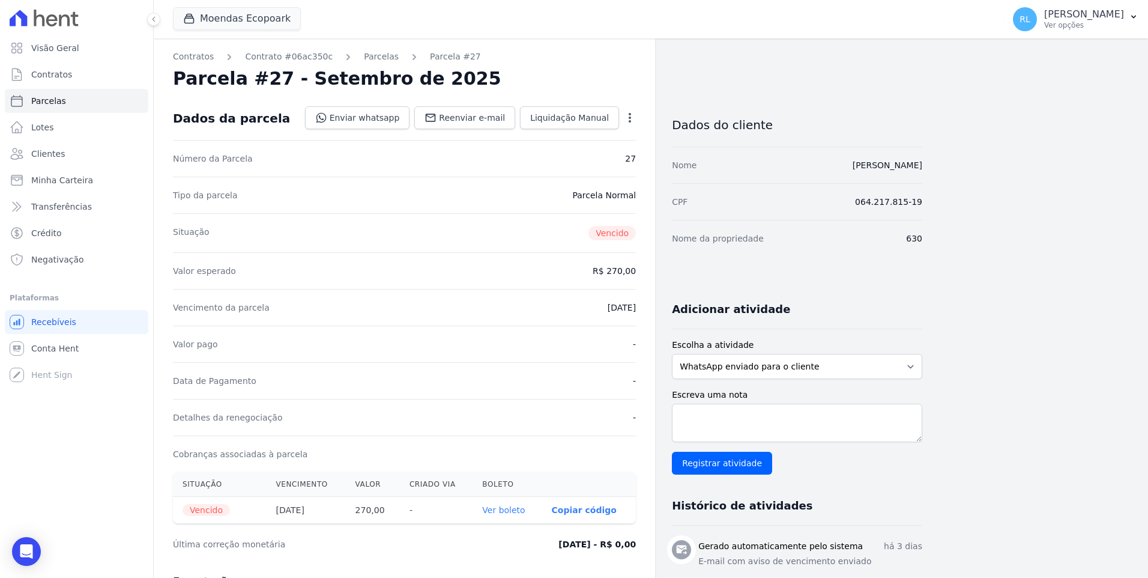
click at [633, 121] on icon "button" at bounding box center [630, 118] width 12 height 12
click at [569, 133] on link "Alterar" at bounding box center [579, 134] width 106 height 22
click at [581, 121] on link "Cancelar" at bounding box center [558, 117] width 58 height 23
click at [629, 117] on icon "button" at bounding box center [630, 118] width 12 height 12
click at [588, 154] on link "Cancelar Cobrança" at bounding box center [579, 156] width 106 height 22
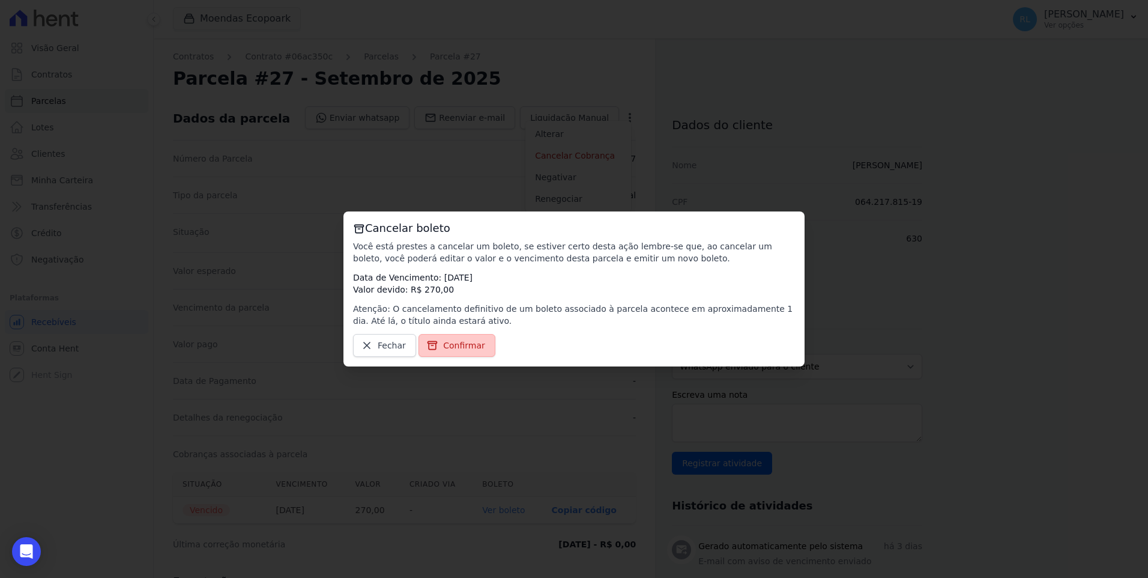
click at [470, 344] on span "Confirmar" at bounding box center [464, 345] width 42 height 12
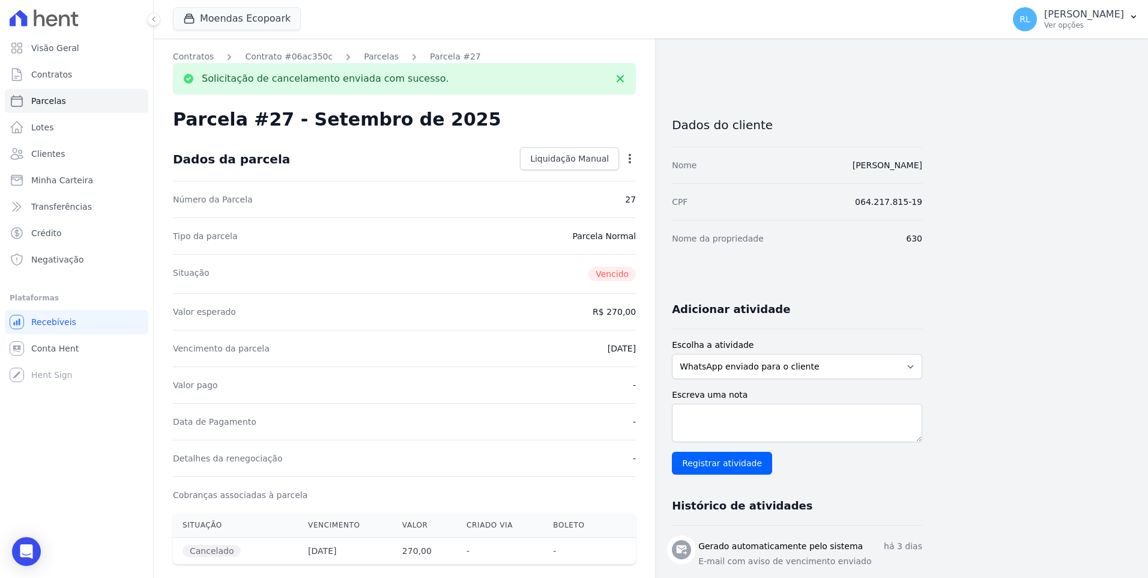
click at [628, 159] on icon "button" at bounding box center [630, 159] width 12 height 12
click at [579, 170] on link "Alterar" at bounding box center [579, 175] width 106 height 22
click at [562, 349] on input "2025-09-10" at bounding box center [588, 347] width 95 height 25
type input "[DATE]"
click at [625, 163] on span "Salvar" at bounding box center [612, 159] width 26 height 12
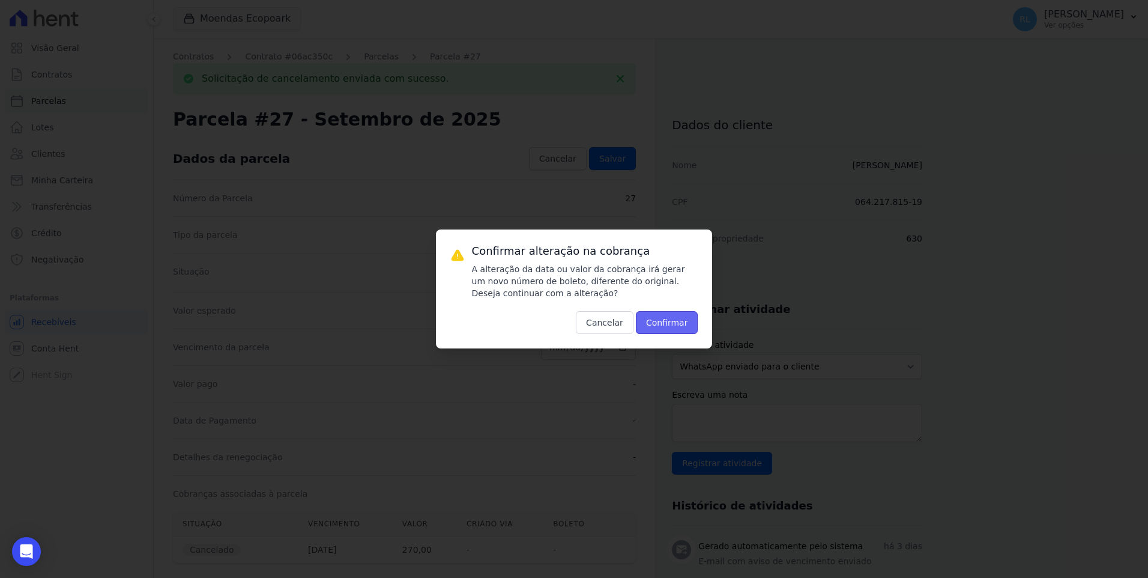
click at [676, 318] on button "Confirmar" at bounding box center [667, 322] width 62 height 23
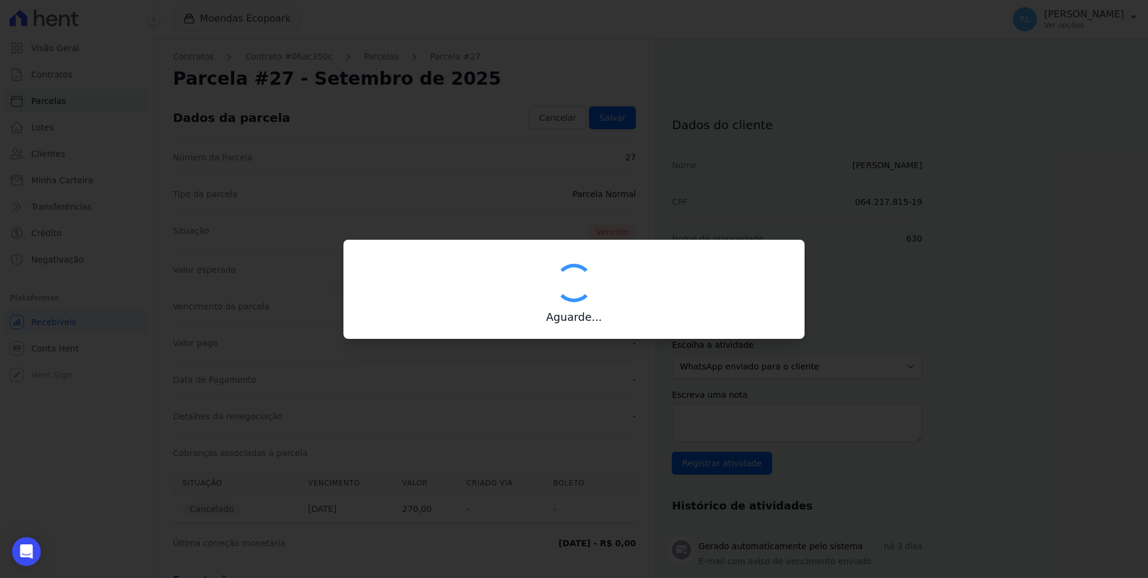
type input "00190000090335103300000676569171412060000027000"
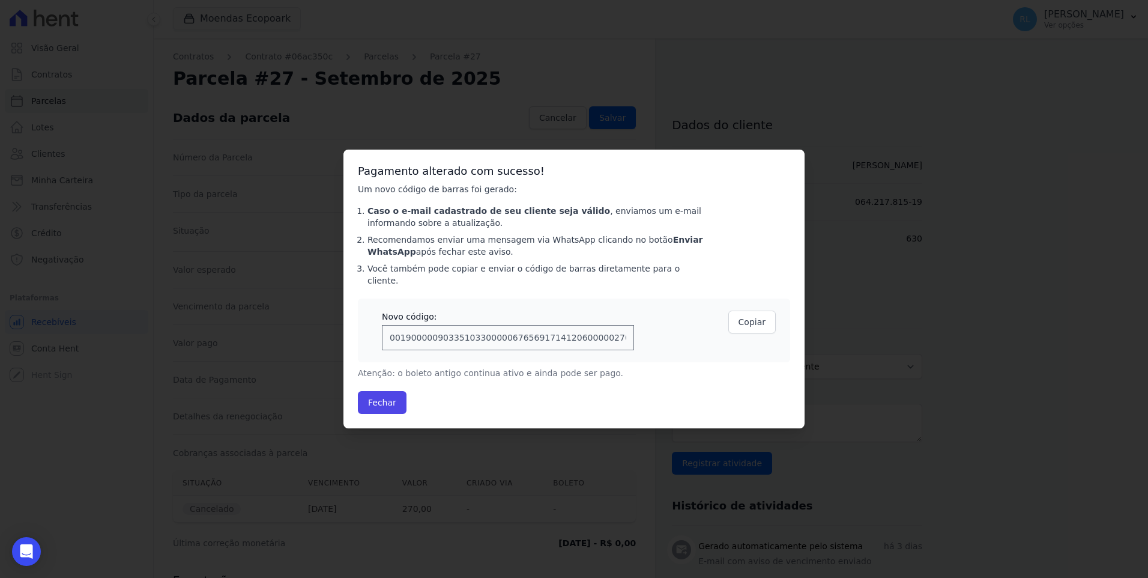
click at [393, 383] on div "Pagamento alterado com sucesso! Um novo código de barras foi gerado: Caso o e-m…" at bounding box center [574, 289] width 461 height 279
click at [393, 398] on button "Fechar" at bounding box center [382, 402] width 49 height 23
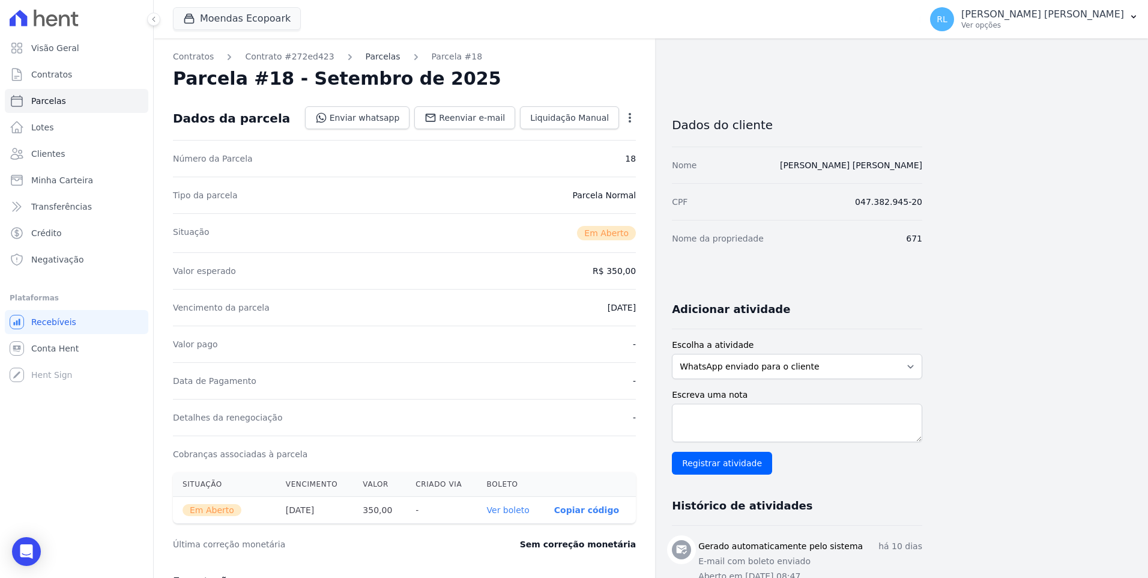
click at [366, 55] on link "Parcelas" at bounding box center [383, 56] width 35 height 13
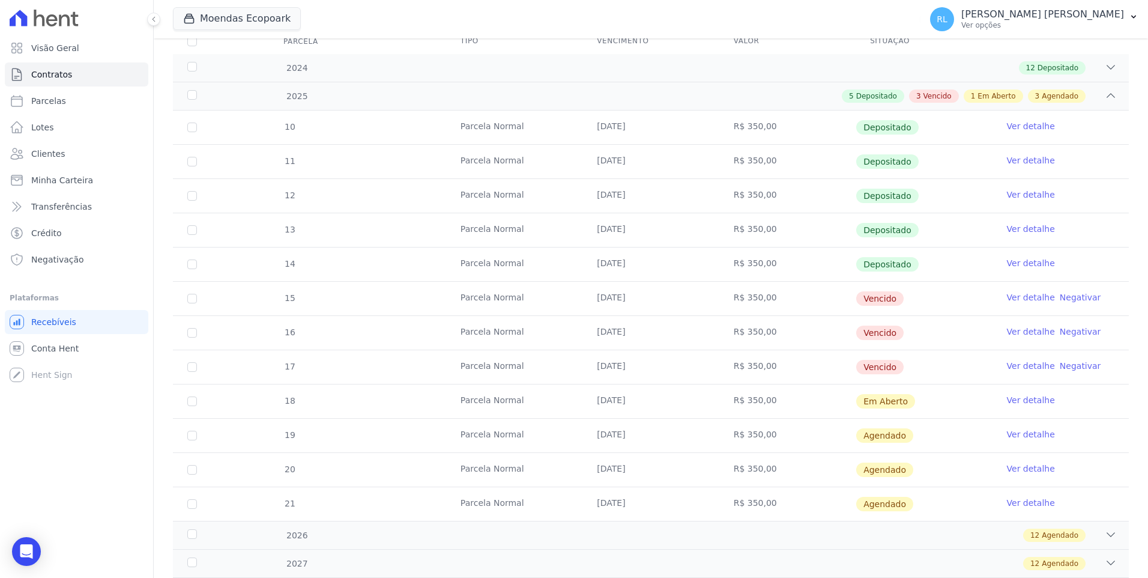
scroll to position [180, 0]
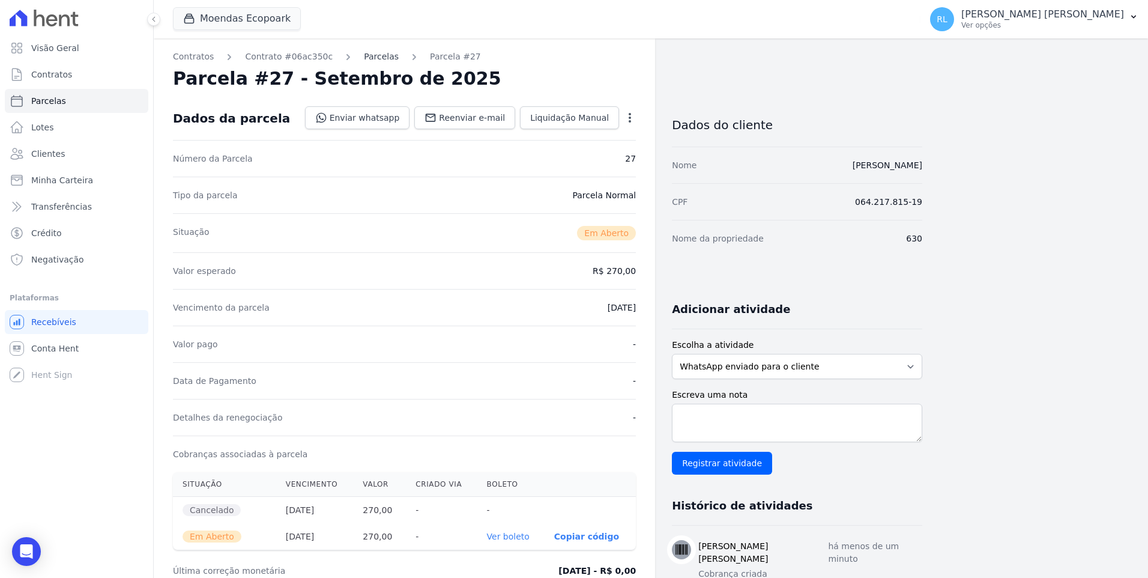
click at [364, 57] on link "Parcelas" at bounding box center [381, 56] width 35 height 13
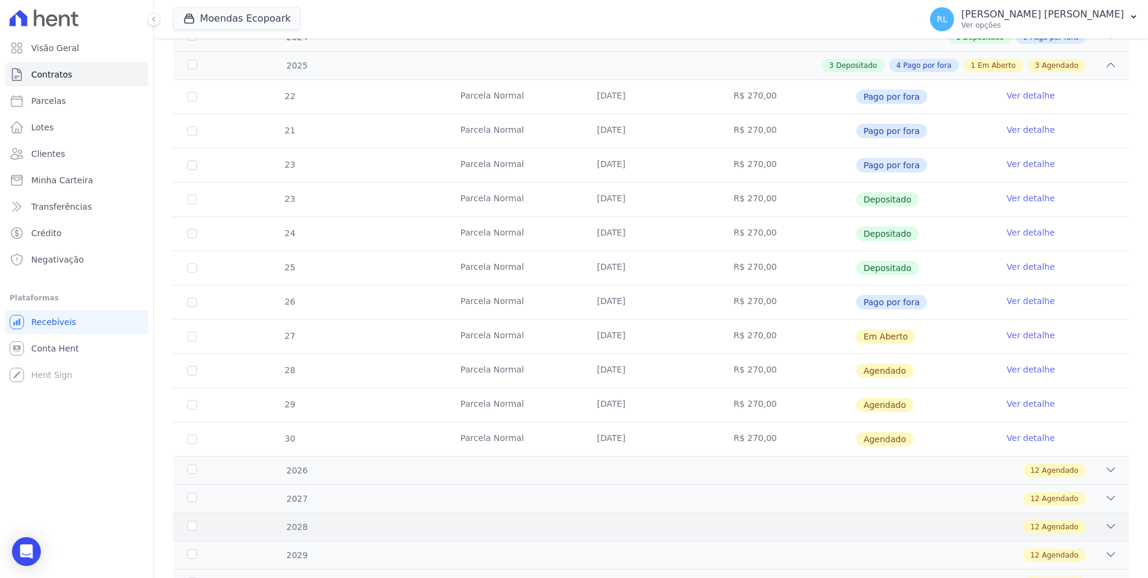
scroll to position [300, 0]
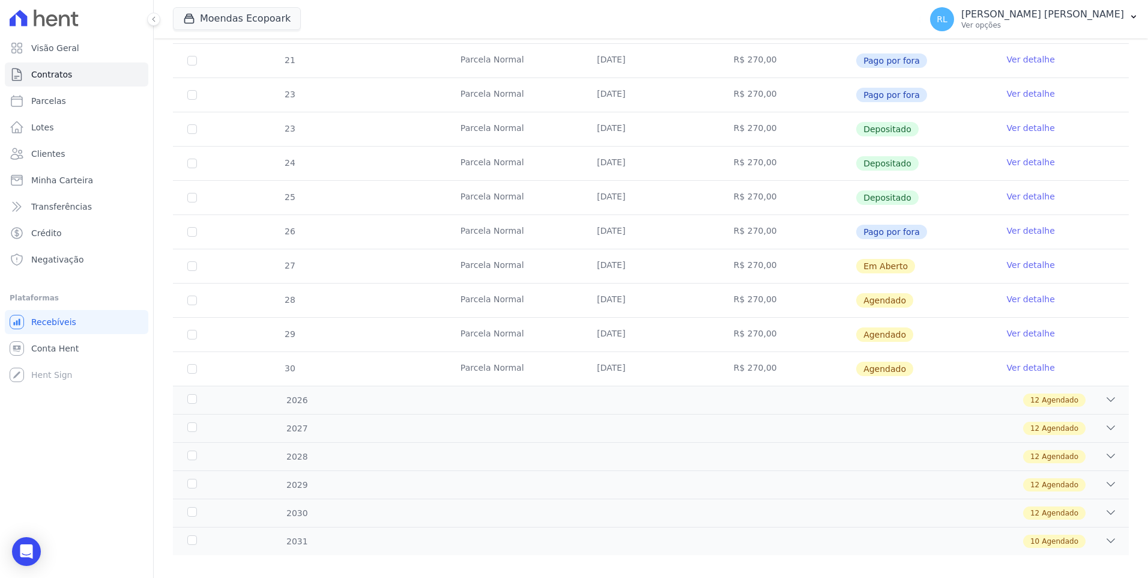
click at [1026, 264] on link "Ver detalhe" at bounding box center [1031, 265] width 48 height 12
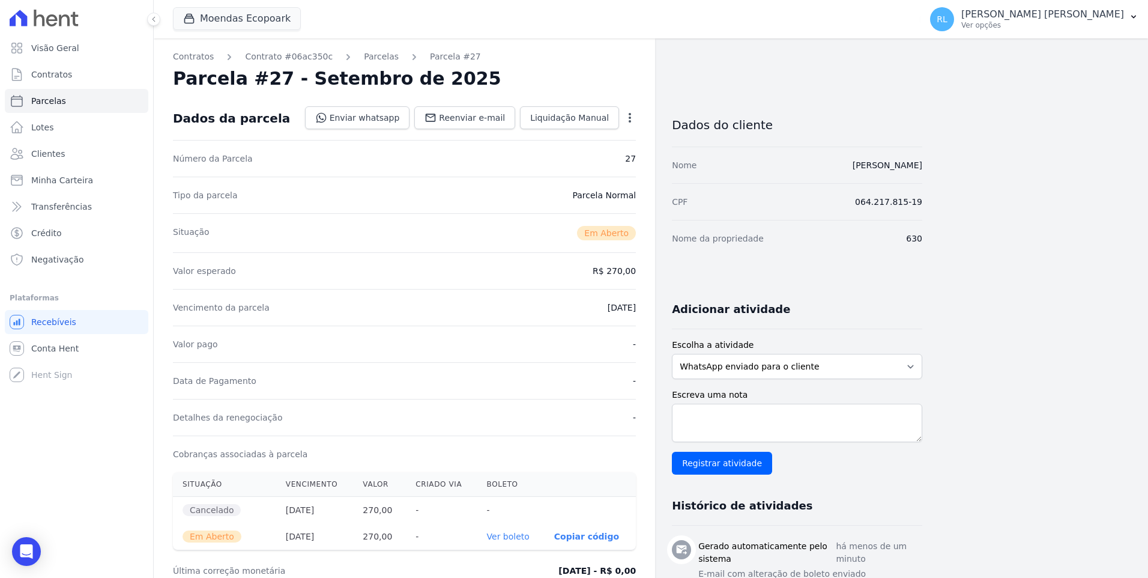
click at [517, 533] on link "Ver boleto" at bounding box center [508, 537] width 43 height 10
click at [88, 180] on link "Minha Carteira" at bounding box center [77, 180] width 144 height 24
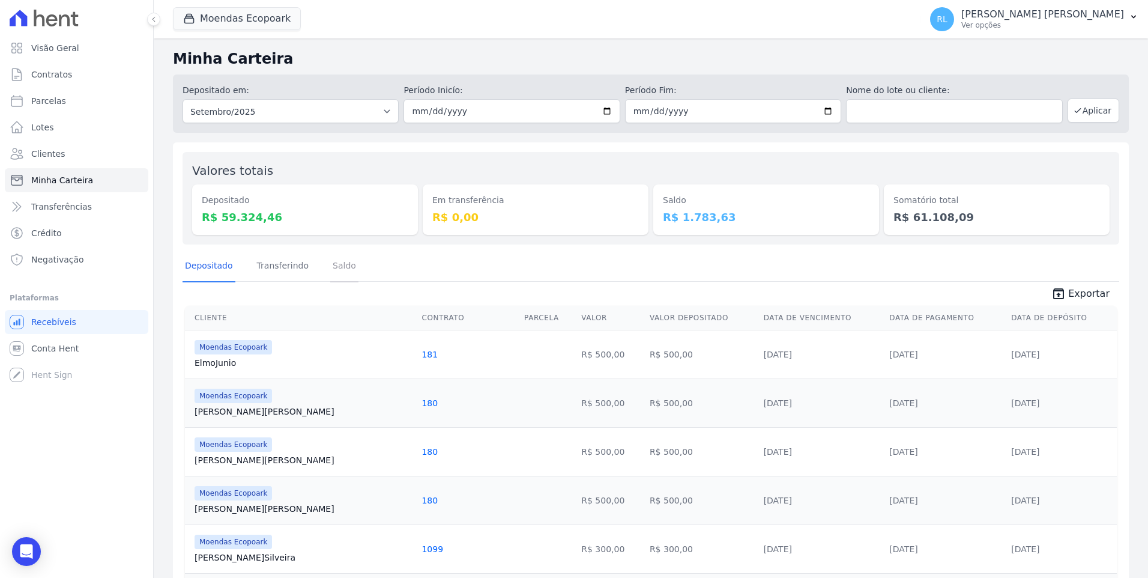
click at [330, 269] on link "Saldo" at bounding box center [344, 266] width 28 height 31
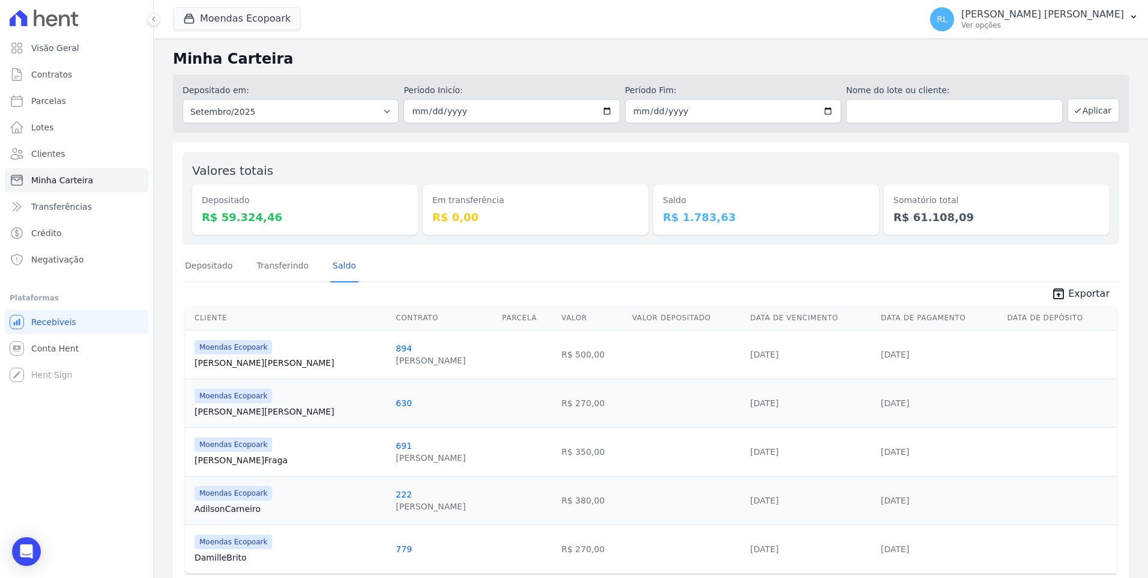
scroll to position [44, 0]
